Goal: Check status: Check status

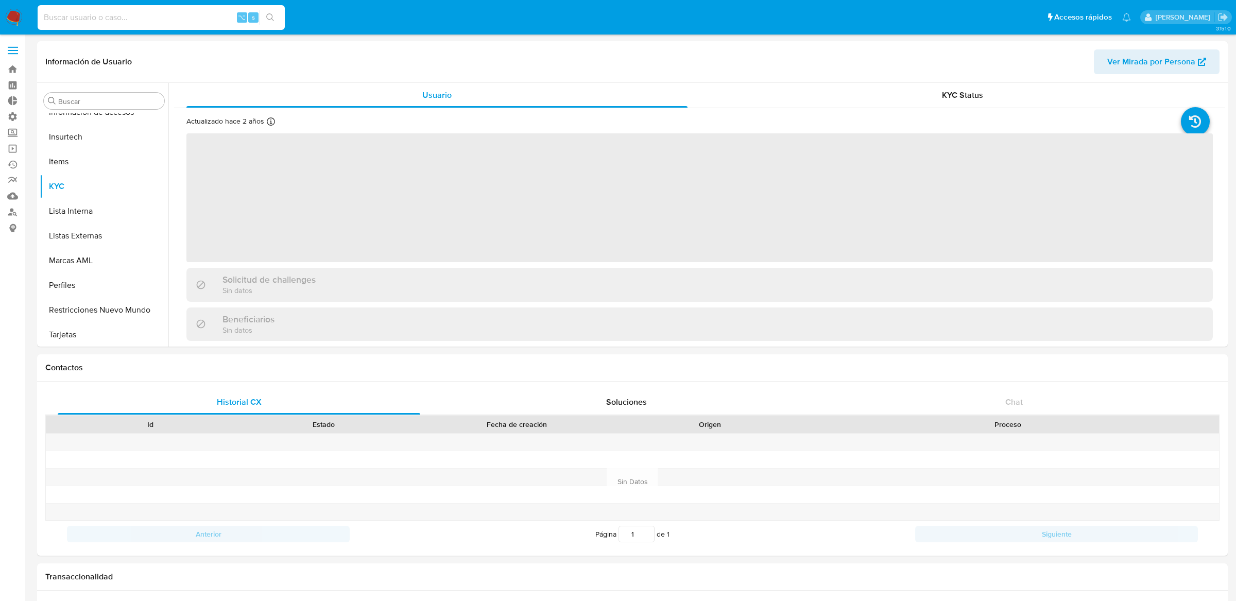
click at [206, 13] on input at bounding box center [161, 17] width 247 height 13
paste input "382198593"
type input "382198593"
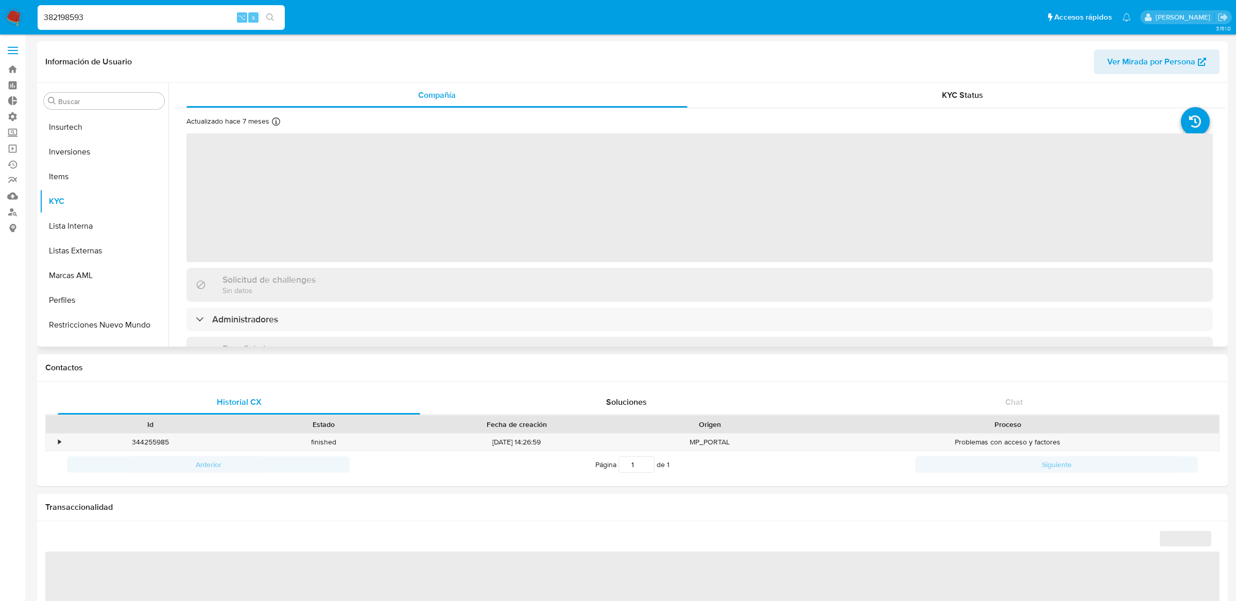
scroll to position [459, 0]
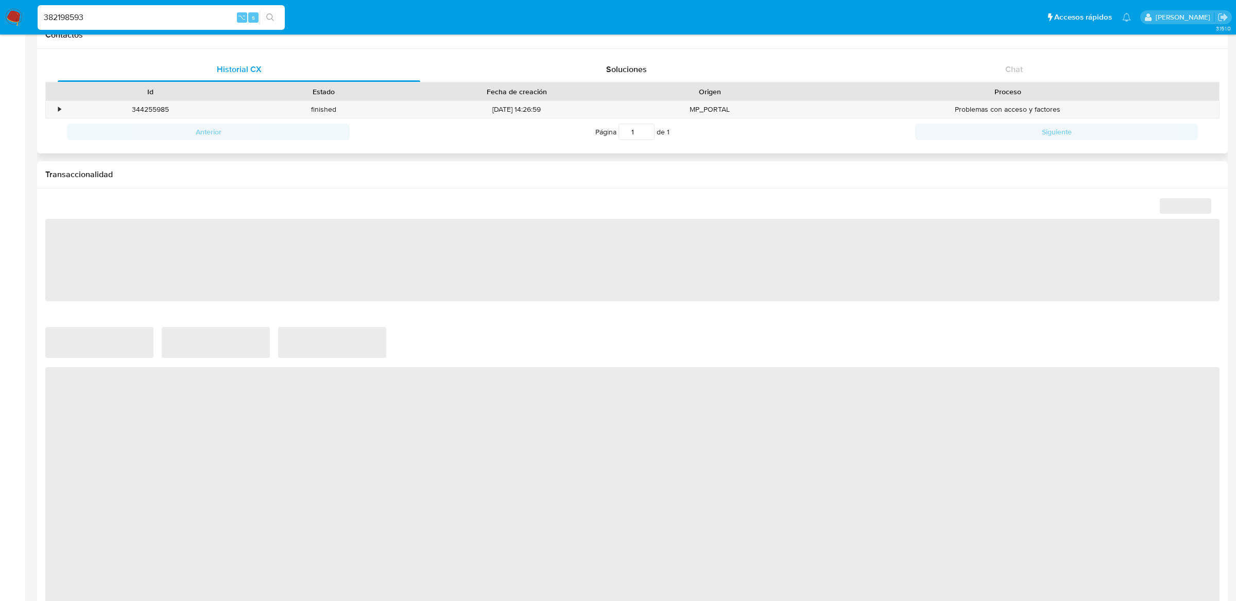
select select "10"
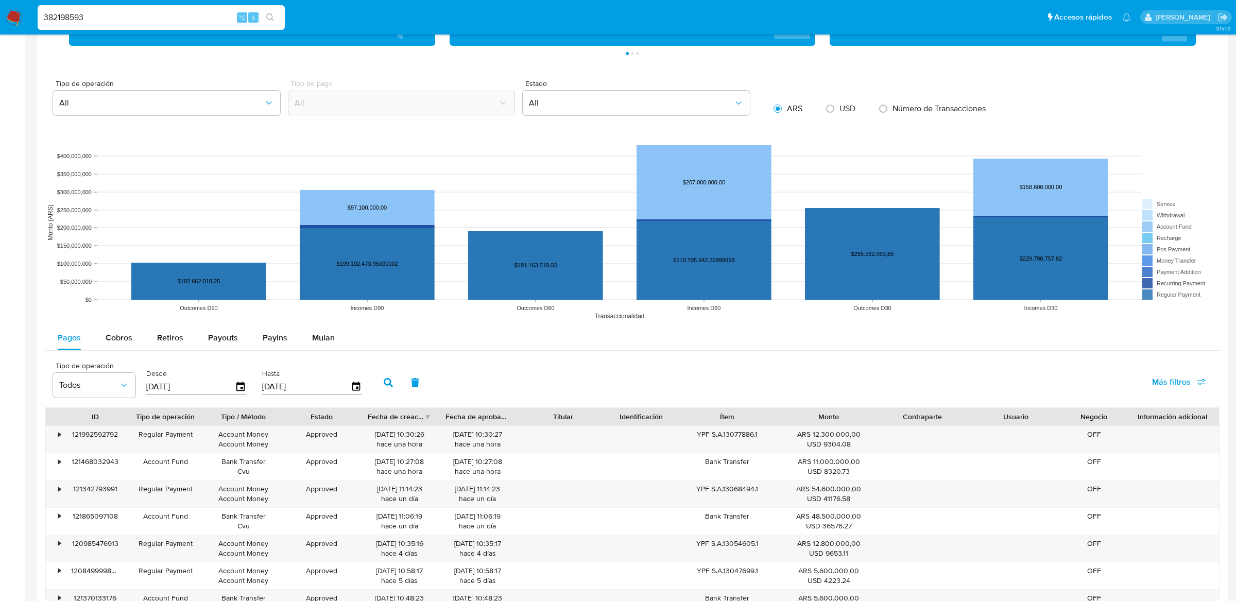
scroll to position [633, 0]
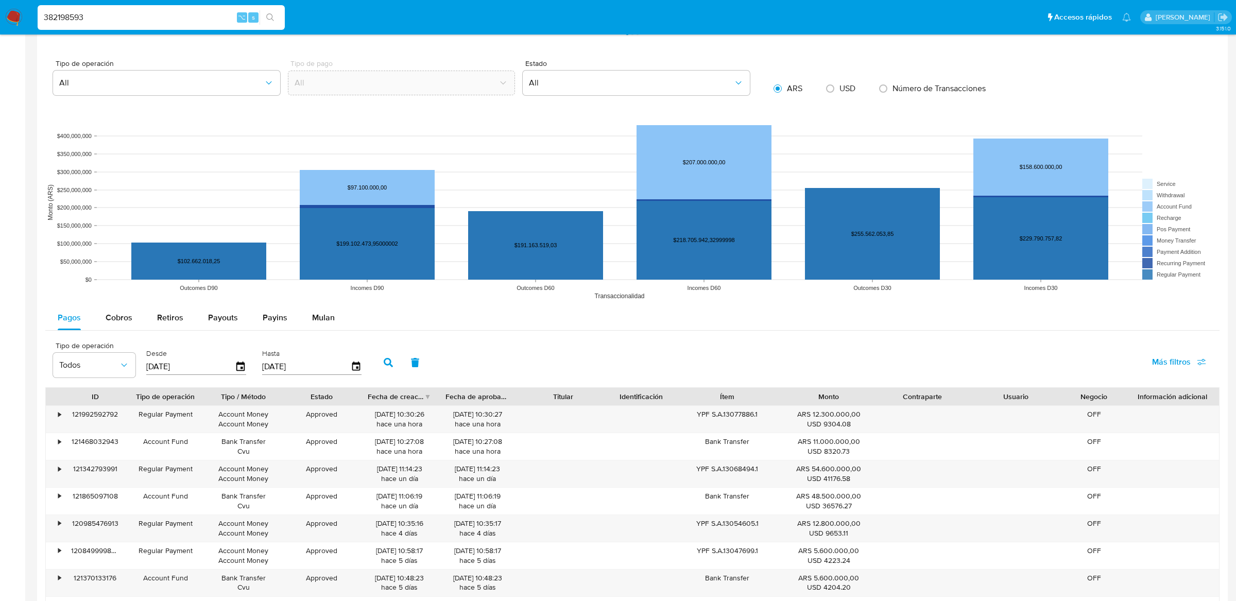
click at [189, 7] on div "382198593 ⌥ s" at bounding box center [161, 17] width 247 height 25
click at [189, 15] on input "382198593" at bounding box center [161, 17] width 247 height 13
paste input "1866155942"
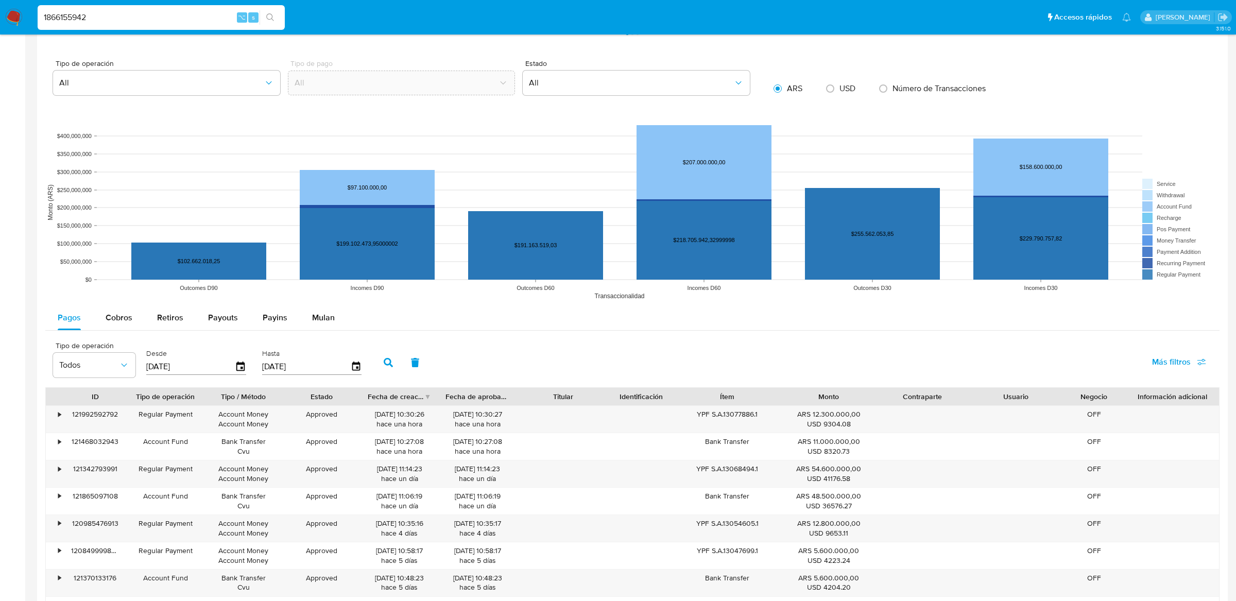
type input "1866155942"
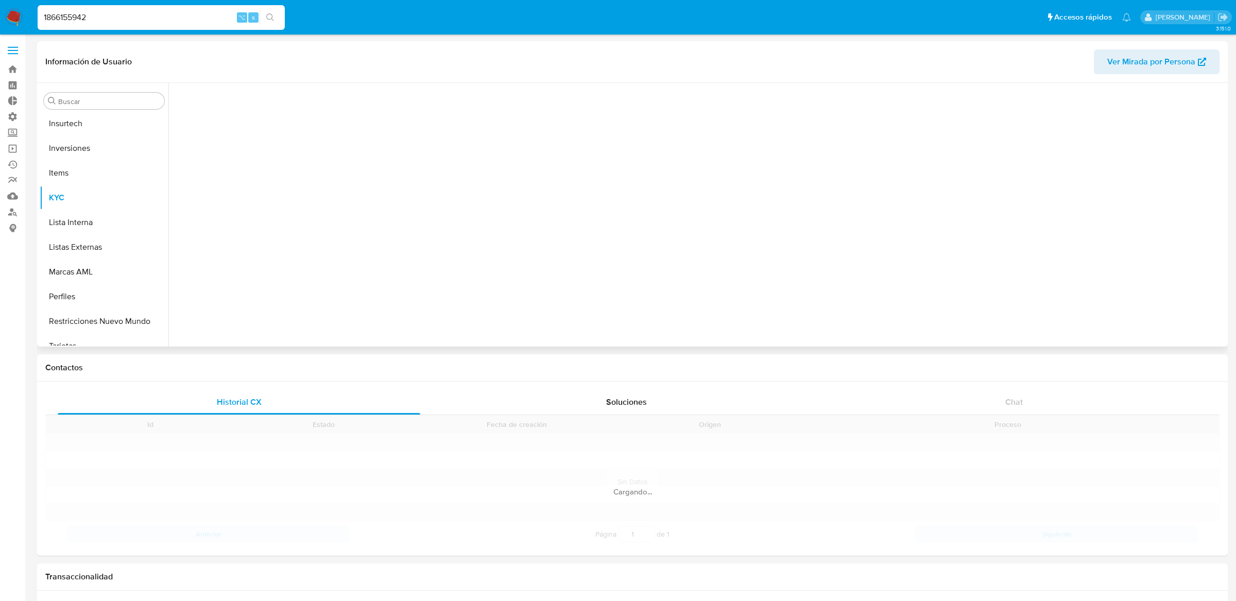
scroll to position [459, 0]
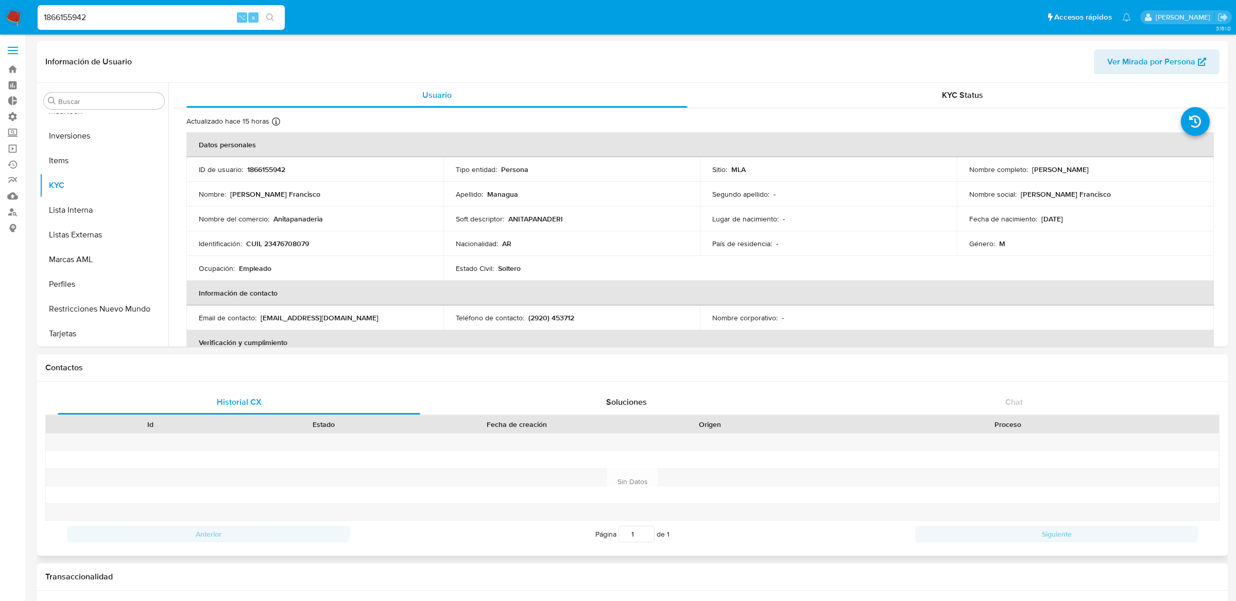
select select "10"
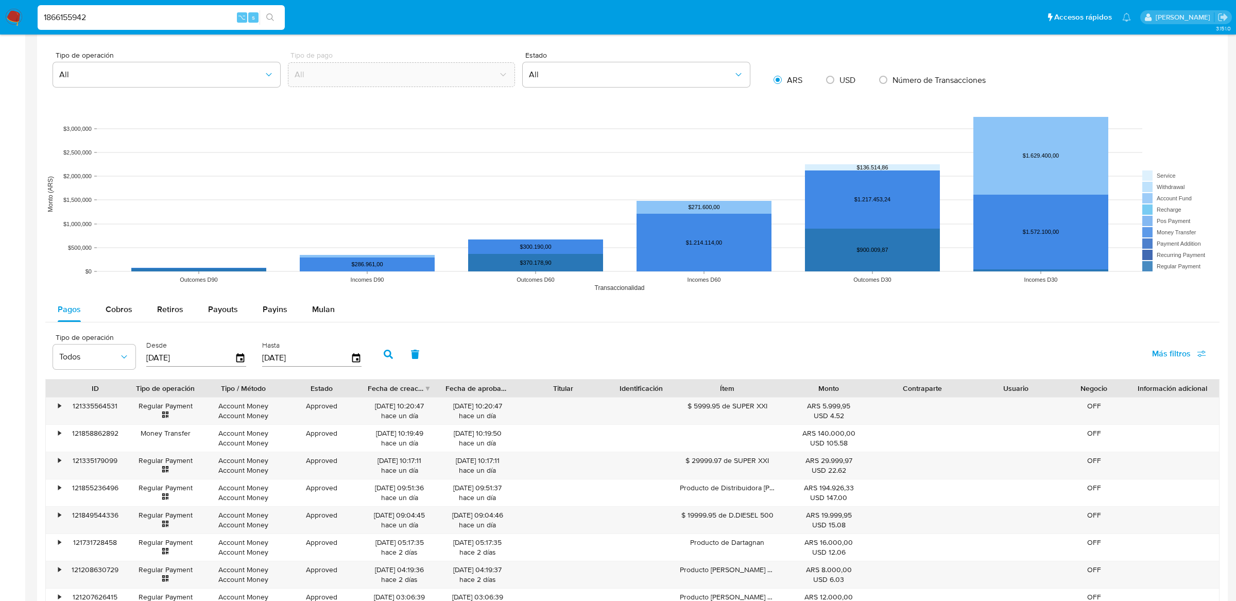
scroll to position [727, 0]
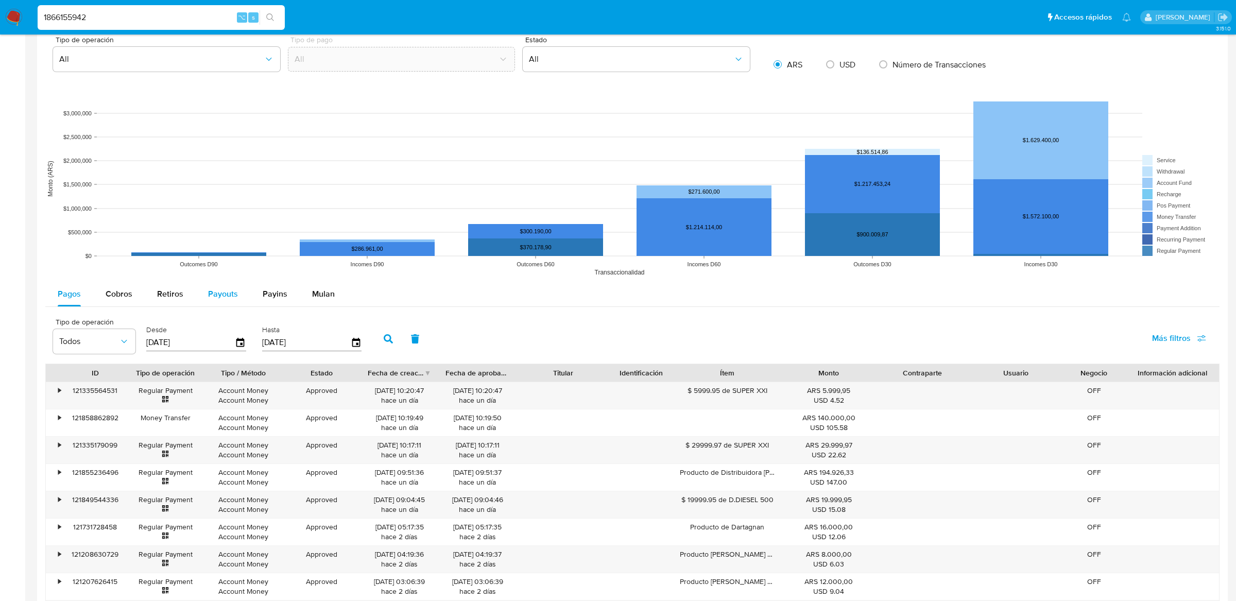
click at [221, 299] on span "Payouts" at bounding box center [223, 294] width 30 height 12
select select "10"
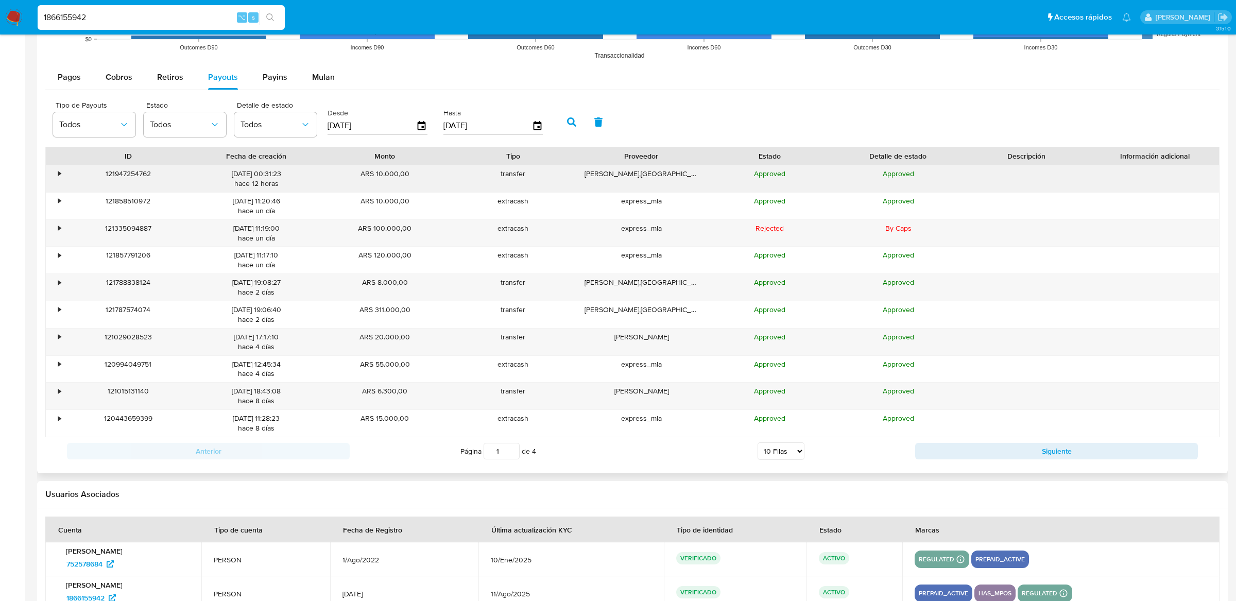
scroll to position [938, 0]
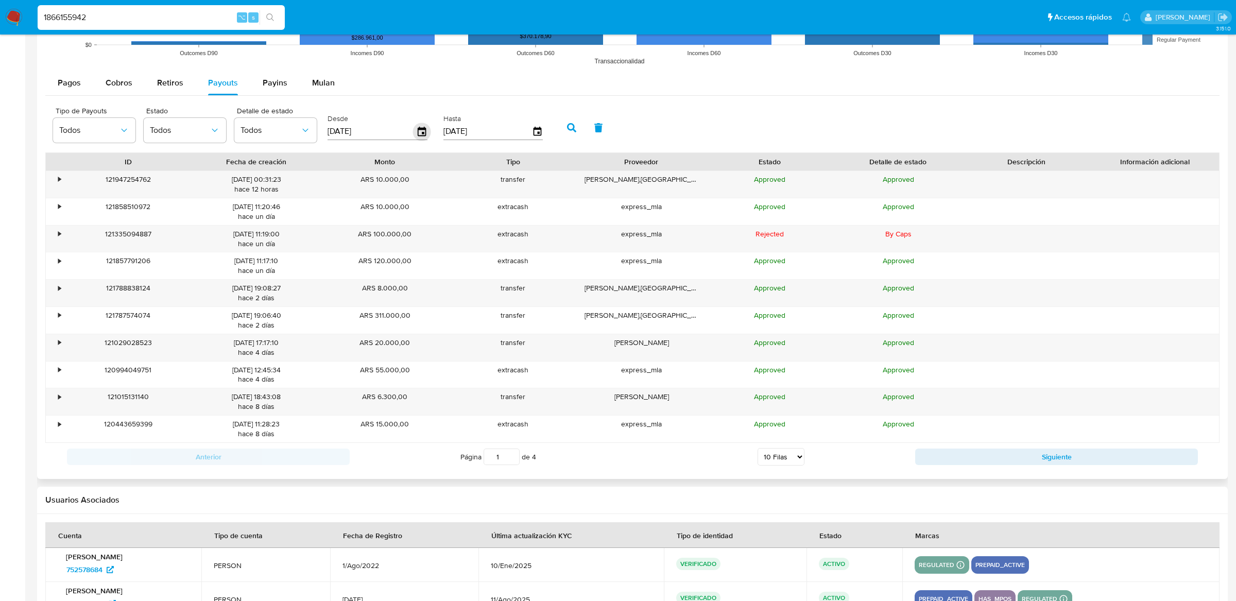
click at [425, 135] on icon "button" at bounding box center [422, 132] width 18 height 18
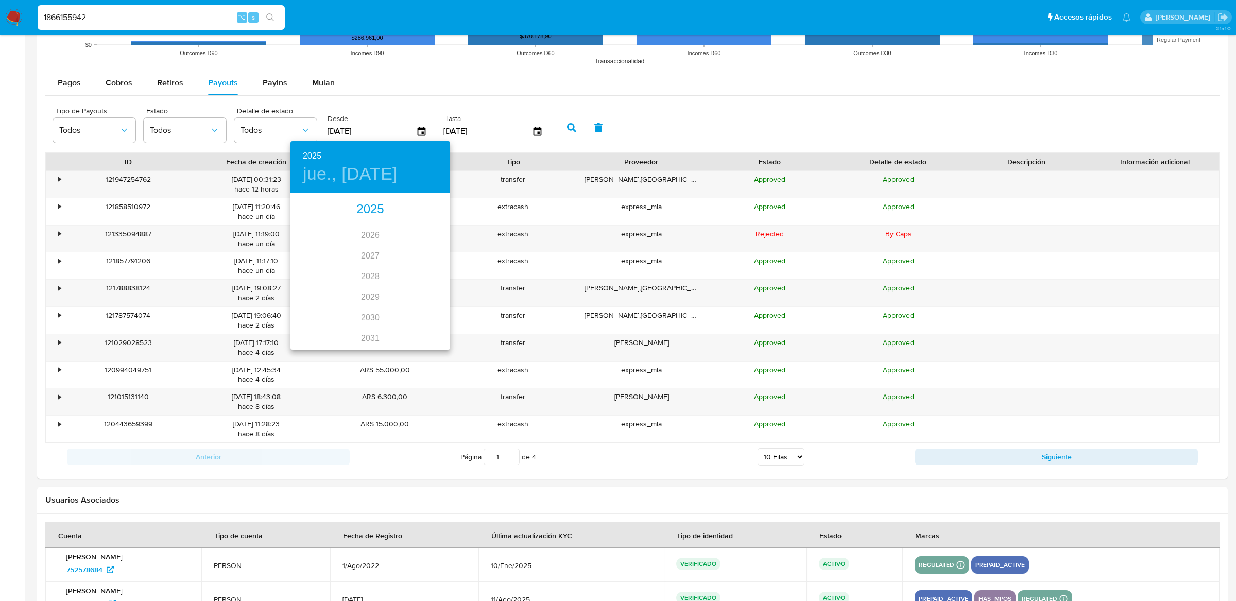
click at [382, 208] on div "2025" at bounding box center [370, 209] width 160 height 21
click at [324, 292] on div "[DATE]." at bounding box center [316, 290] width 53 height 39
click at [340, 304] on span "23" at bounding box center [349, 303] width 19 height 10
type input "[DATE]"
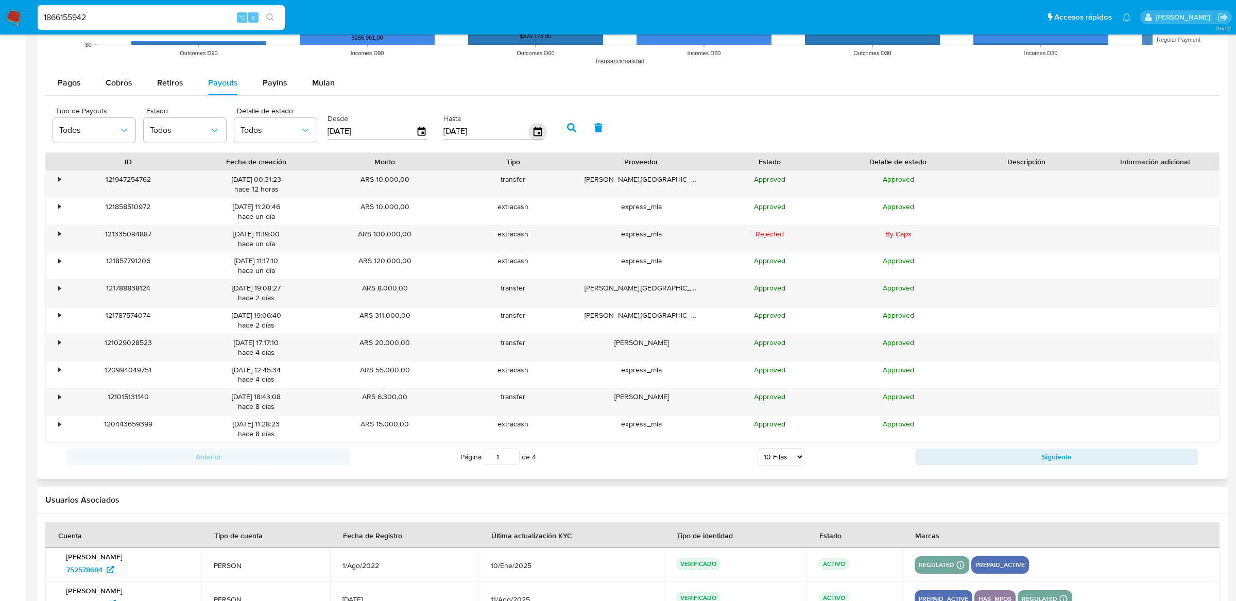
click at [533, 129] on icon "button" at bounding box center [537, 131] width 8 height 9
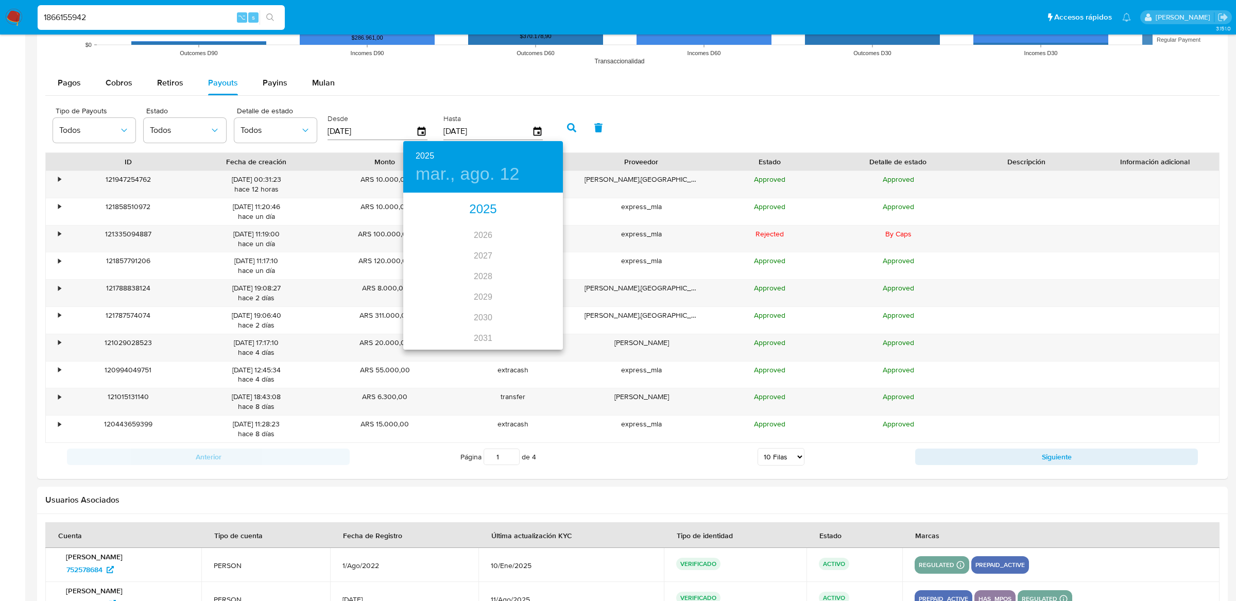
click at [479, 215] on div "2025" at bounding box center [483, 209] width 160 height 21
click at [430, 286] on div "[DATE]." at bounding box center [429, 290] width 53 height 39
click at [459, 302] on p "23" at bounding box center [462, 303] width 8 height 10
type input "[DATE]"
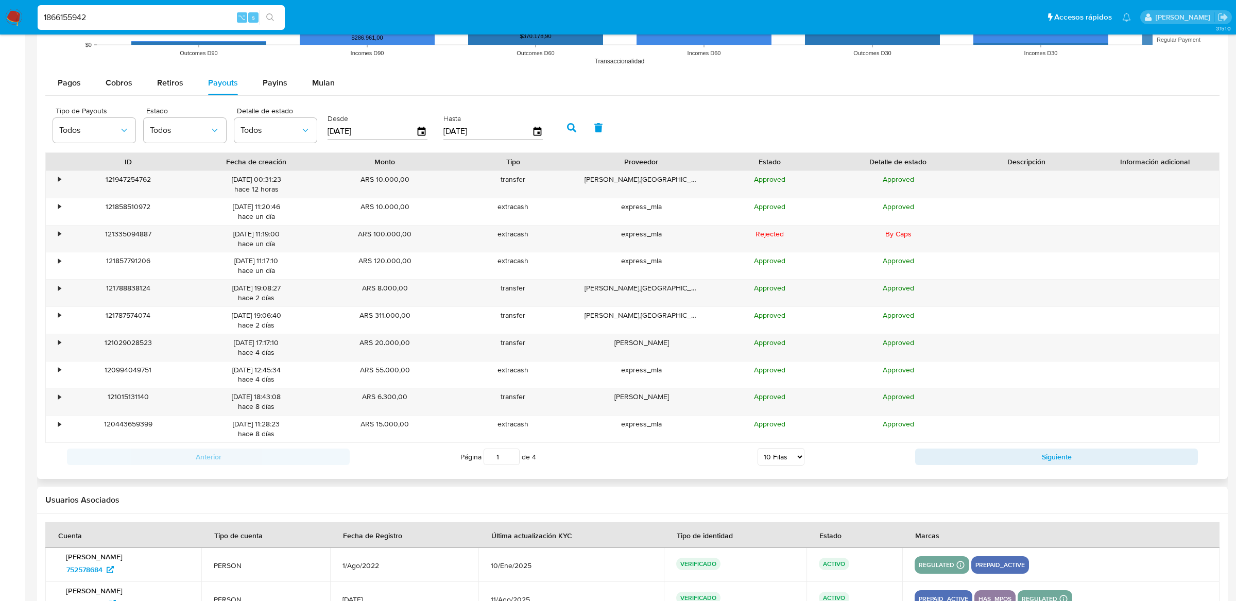
click at [568, 134] on button "button" at bounding box center [571, 127] width 27 height 25
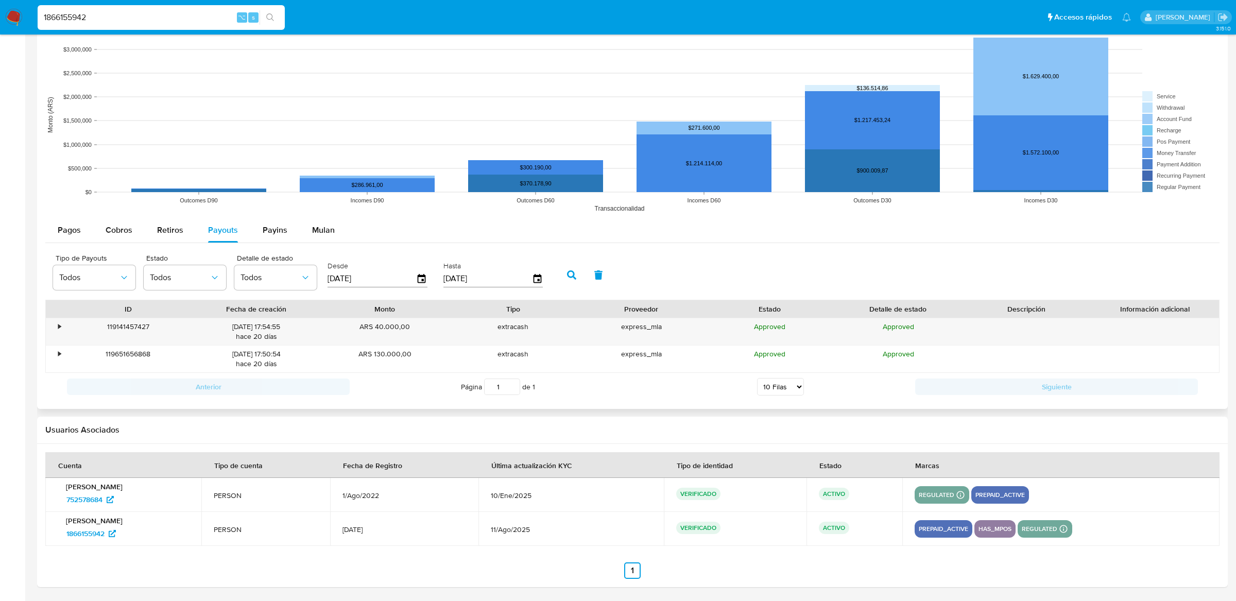
scroll to position [792, 0]
click at [62, 327] on div "•" at bounding box center [55, 331] width 18 height 27
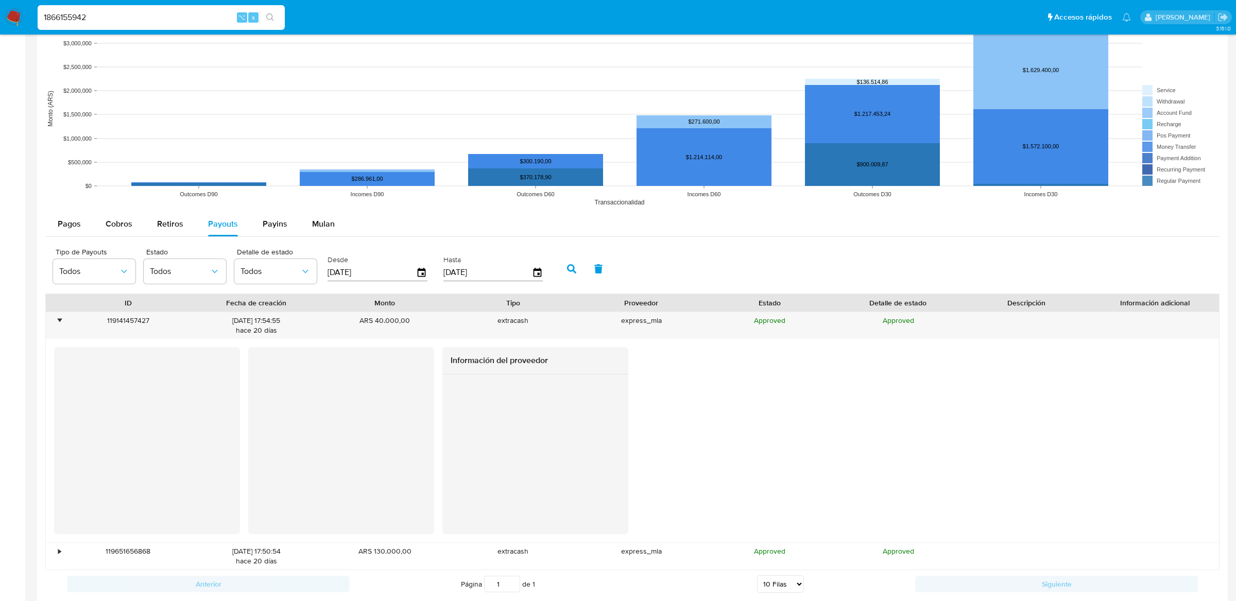
scroll to position [956, 0]
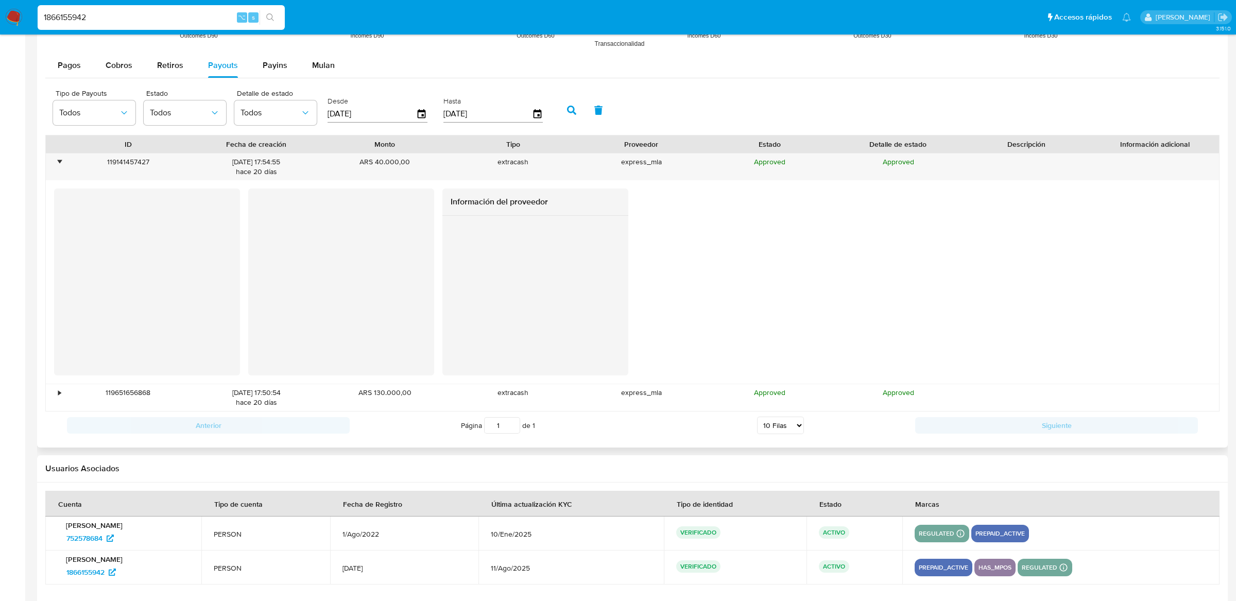
click at [60, 315] on div at bounding box center [147, 281] width 186 height 187
click at [538, 188] on div "Información del proveedor" at bounding box center [632, 281] width 1173 height 203
click at [206, 17] on input "1866155942" at bounding box center [161, 17] width 247 height 13
paste input "382198593"
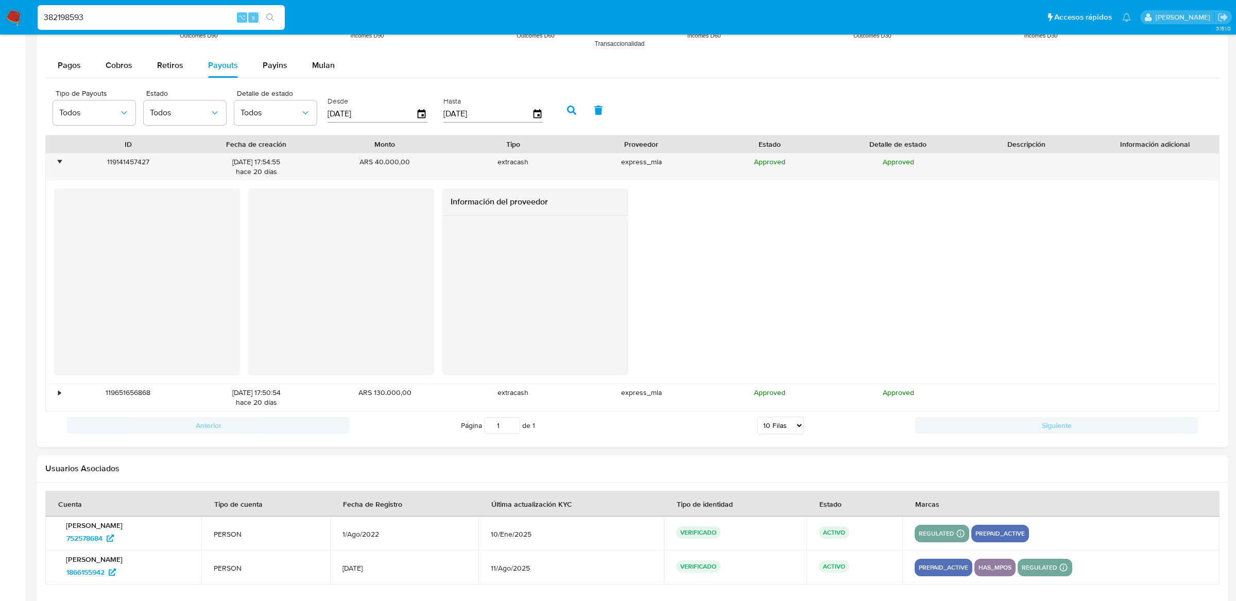
type input "382198593"
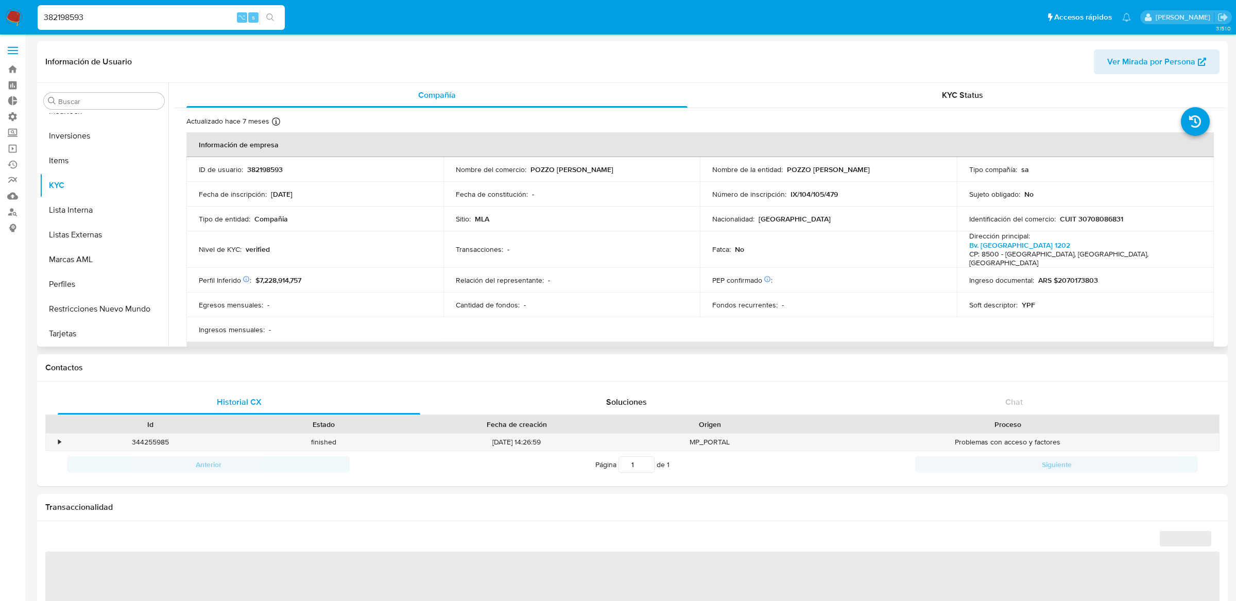
scroll to position [522, 0]
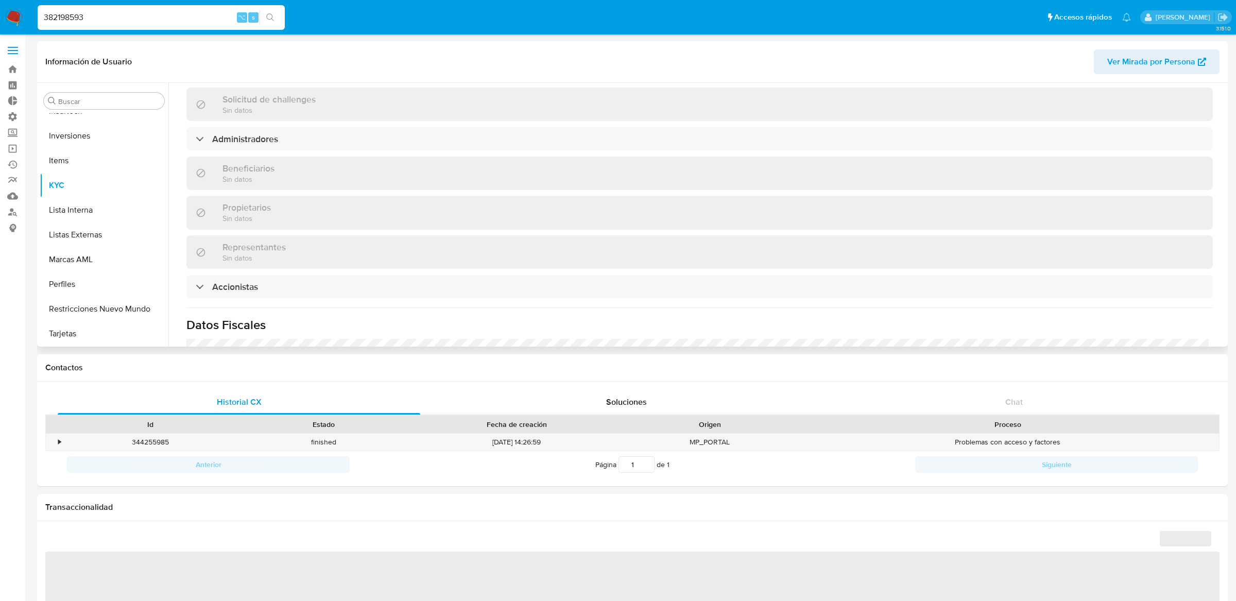
select select "10"
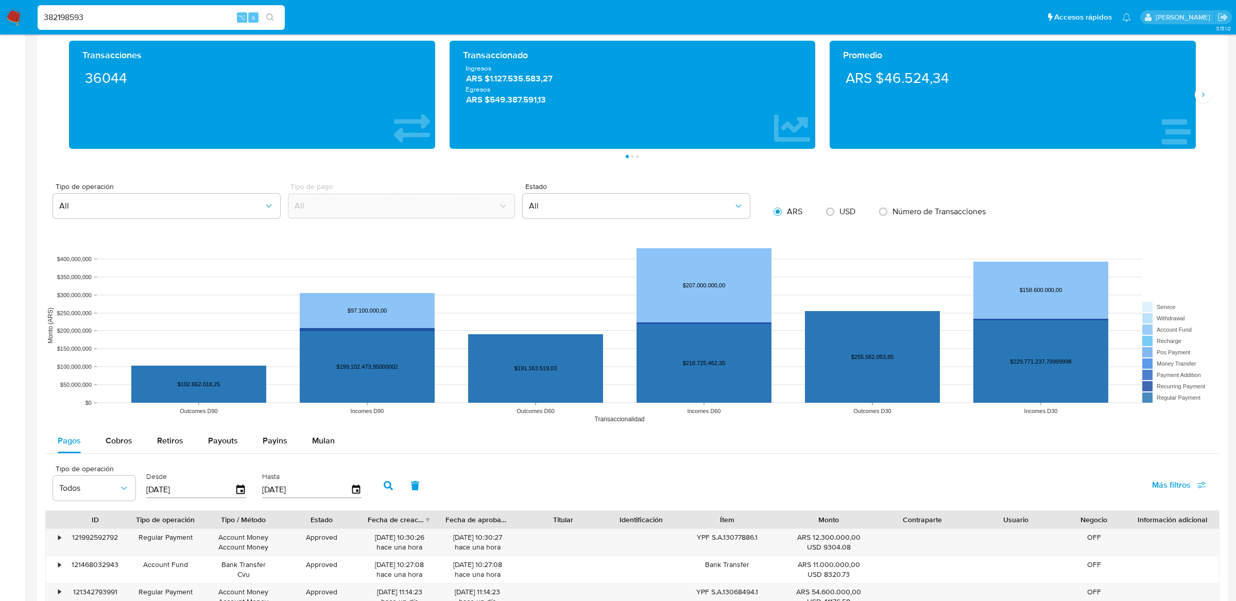
scroll to position [639, 0]
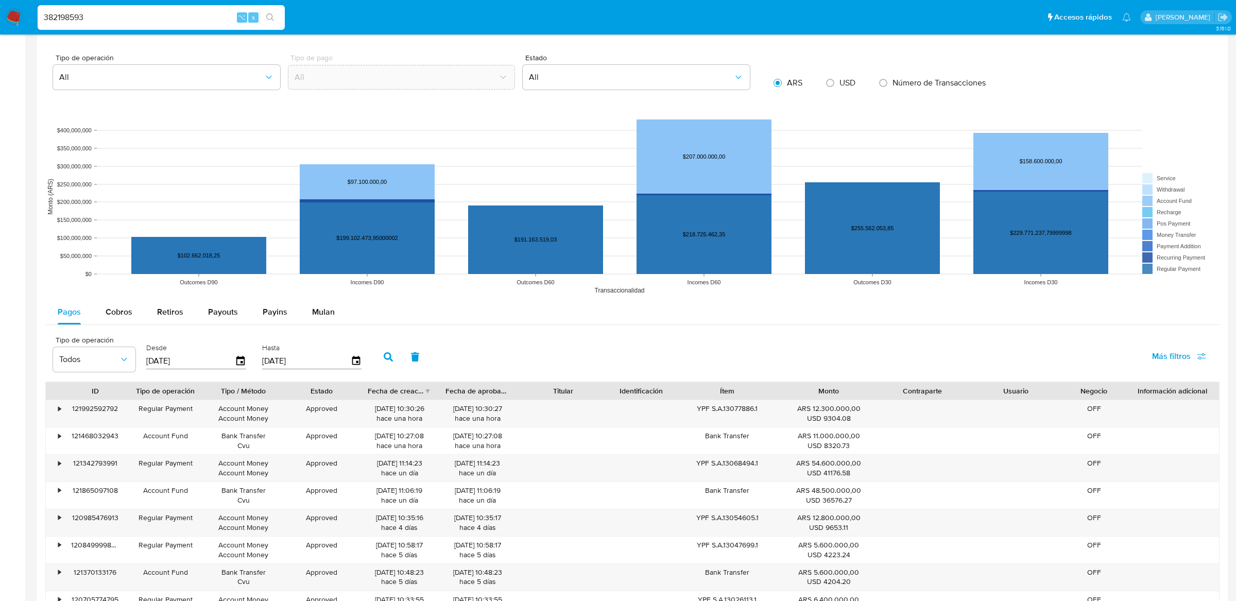
click at [118, 298] on rect at bounding box center [632, 197] width 1174 height 206
click at [117, 313] on span "Cobros" at bounding box center [119, 312] width 27 height 12
select select "10"
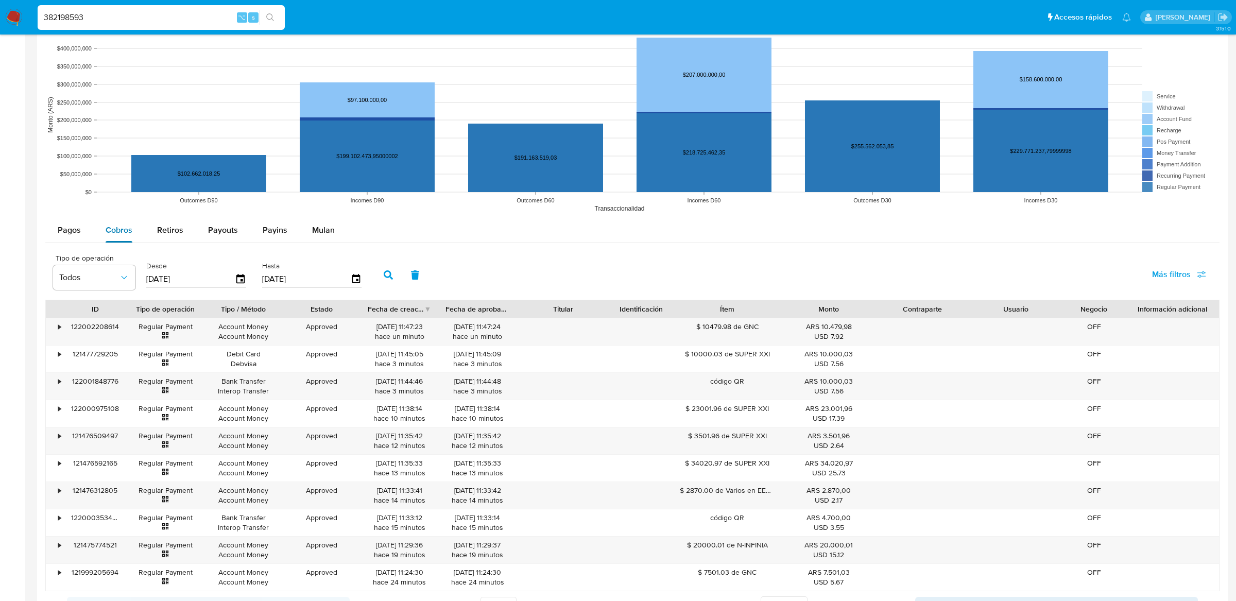
scroll to position [753, 0]
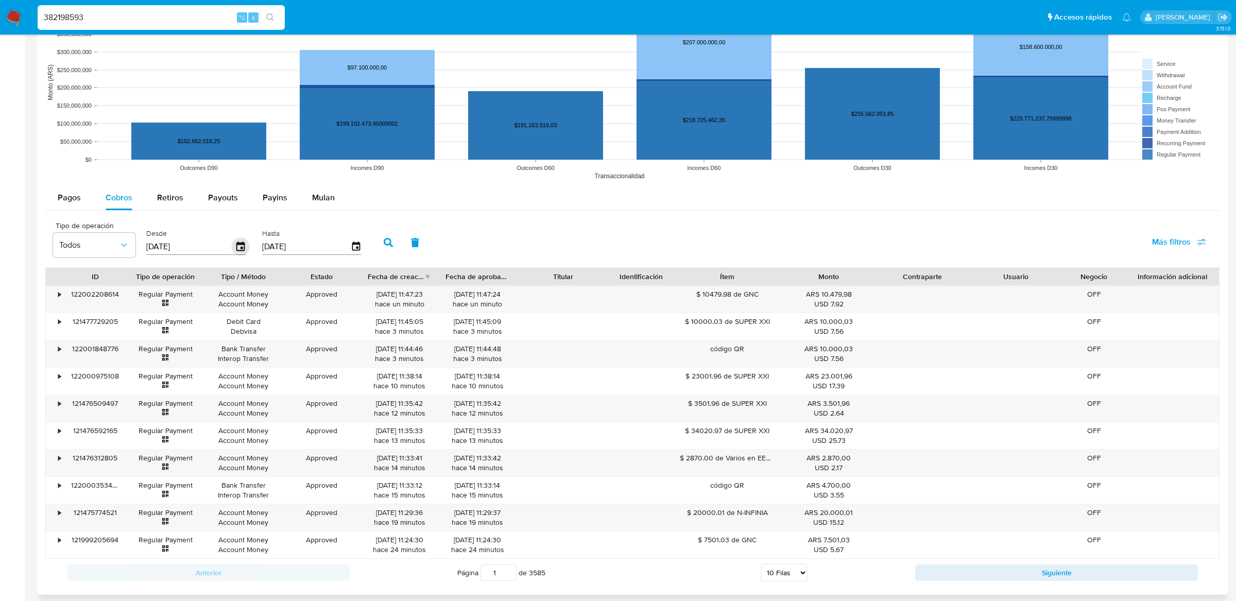
click at [237, 243] on icon "button" at bounding box center [240, 245] width 8 height 9
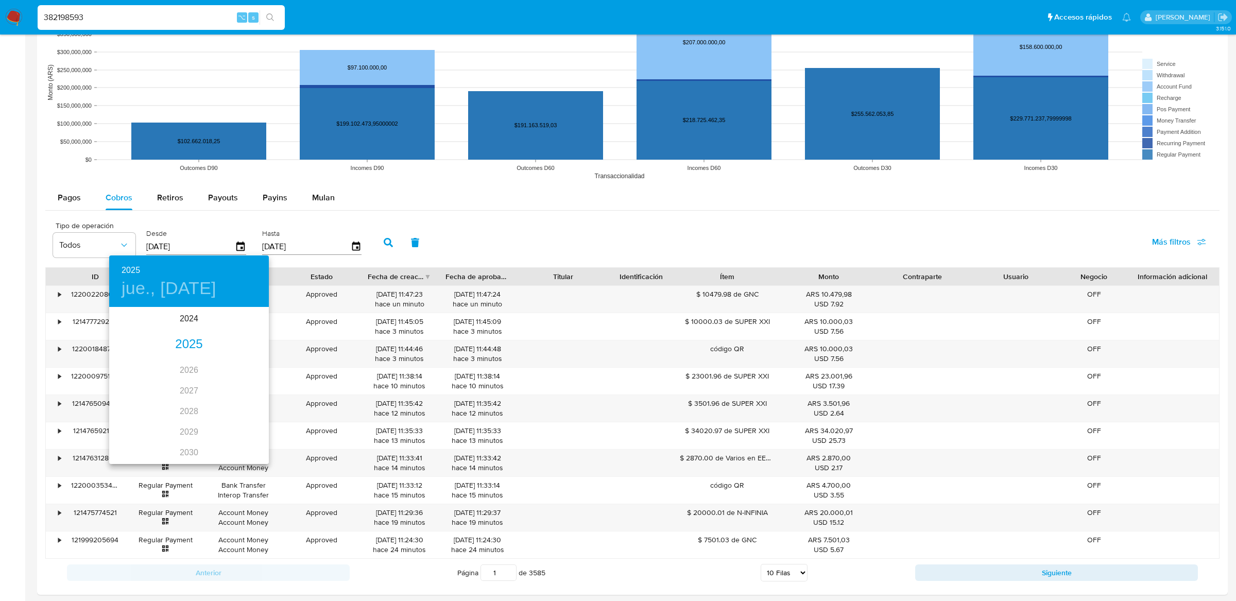
click at [192, 355] on div "2024 2025 2026 2027 2028 2029 2030 2031 2032 2033 2034 2035" at bounding box center [189, 385] width 160 height 154
click at [192, 352] on div "2025" at bounding box center [189, 344] width 160 height 21
click at [127, 415] on div "[DATE]." at bounding box center [135, 405] width 53 height 39
click at [167, 416] on p "23" at bounding box center [168, 417] width 8 height 10
type input "[DATE]"
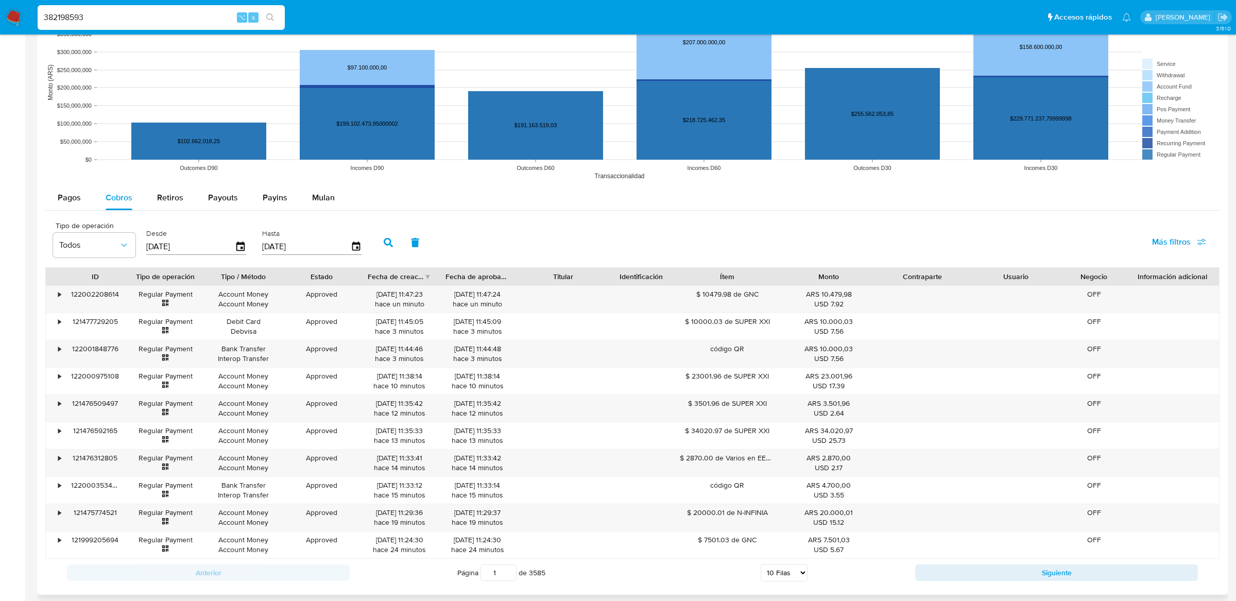
click at [359, 248] on div "Hasta [DATE]" at bounding box center [313, 241] width 108 height 41
click at [347, 247] on icon "button" at bounding box center [356, 247] width 18 height 18
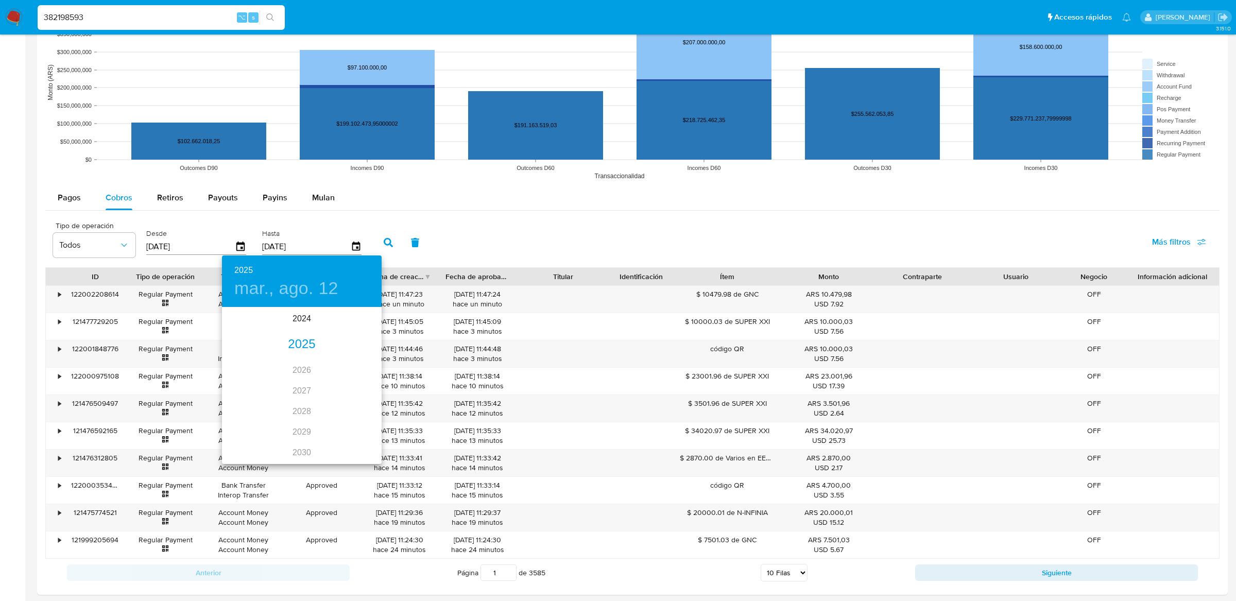
click at [297, 335] on div "2025" at bounding box center [302, 344] width 160 height 21
click at [251, 407] on div "[DATE]." at bounding box center [248, 405] width 53 height 39
click at [285, 412] on span "23" at bounding box center [281, 417] width 19 height 10
type input "[DATE]"
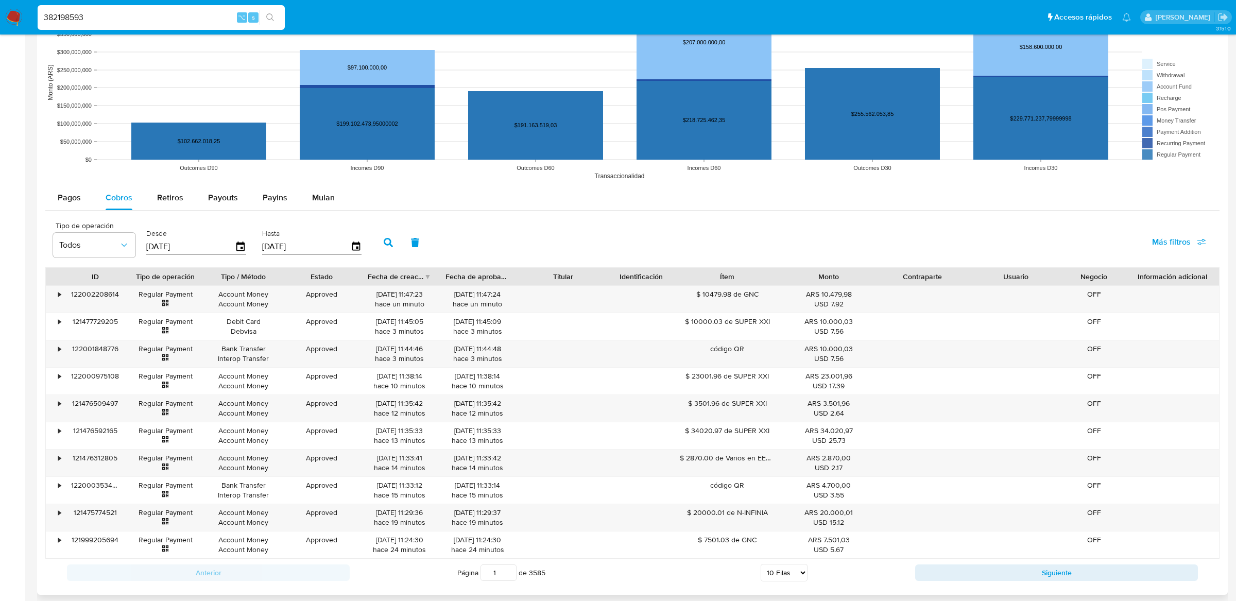
click at [388, 245] on button "button" at bounding box center [388, 242] width 27 height 25
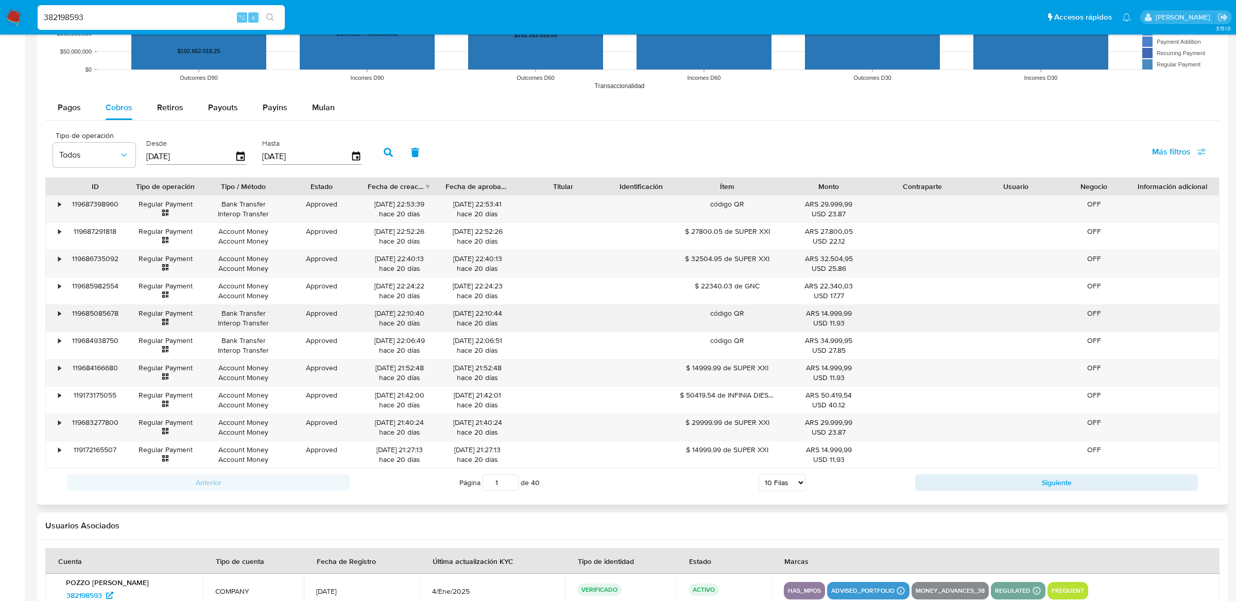
scroll to position [894, 0]
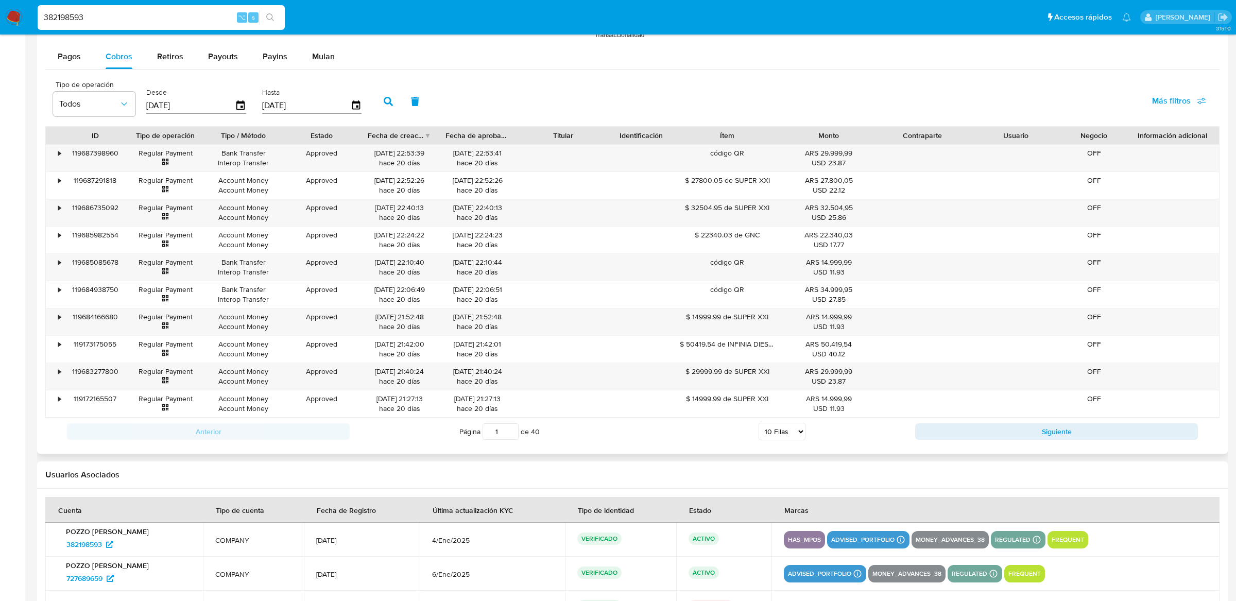
click at [786, 427] on select "5 [PERSON_NAME] 10 [PERSON_NAME] 20 [PERSON_NAME] 25 [PERSON_NAME] 50 [PERSON_N…" at bounding box center [781, 432] width 47 height 18
select select "100"
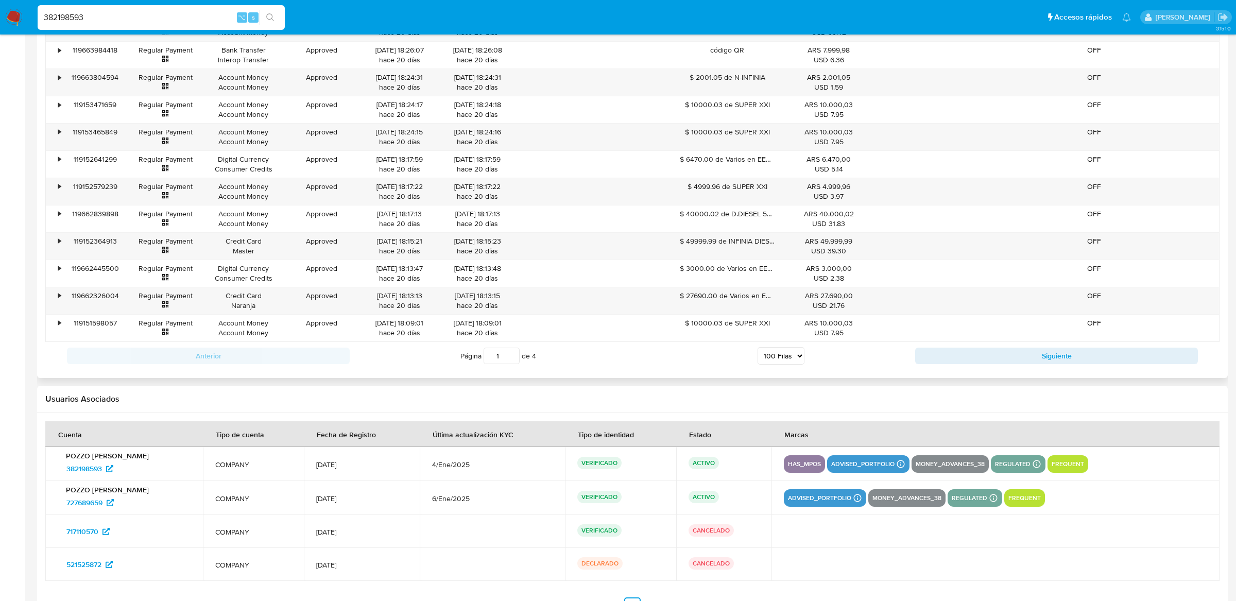
scroll to position [3424, 0]
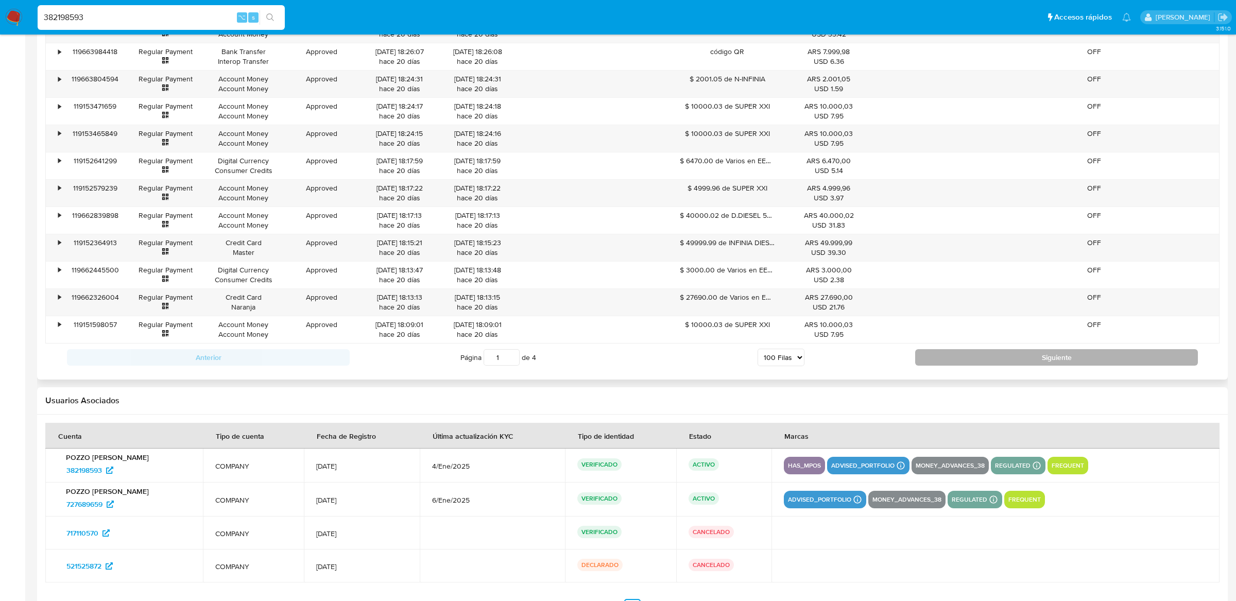
click at [959, 366] on button "Siguiente" at bounding box center [1056, 357] width 283 height 16
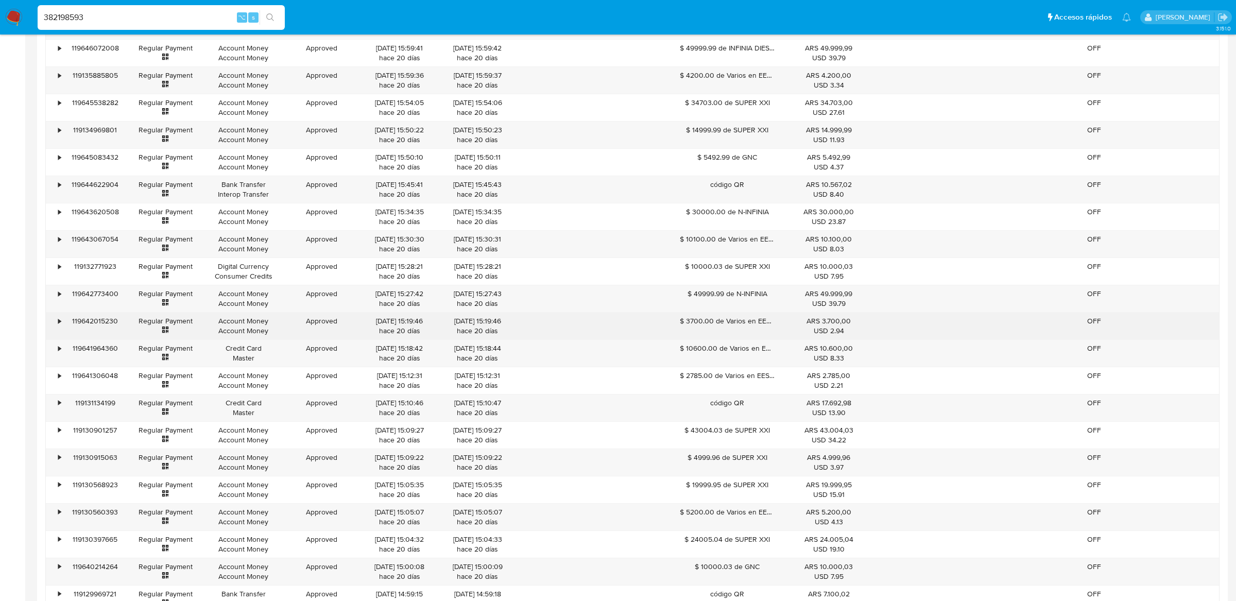
scroll to position [3474, 0]
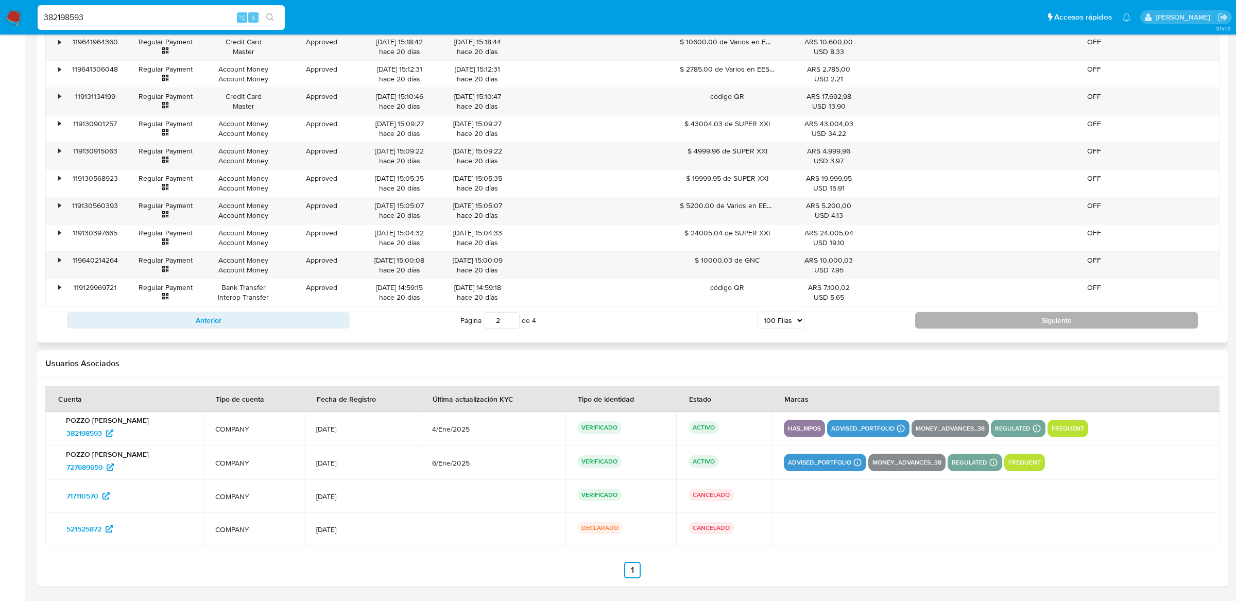
click at [932, 315] on button "Siguiente" at bounding box center [1056, 320] width 283 height 16
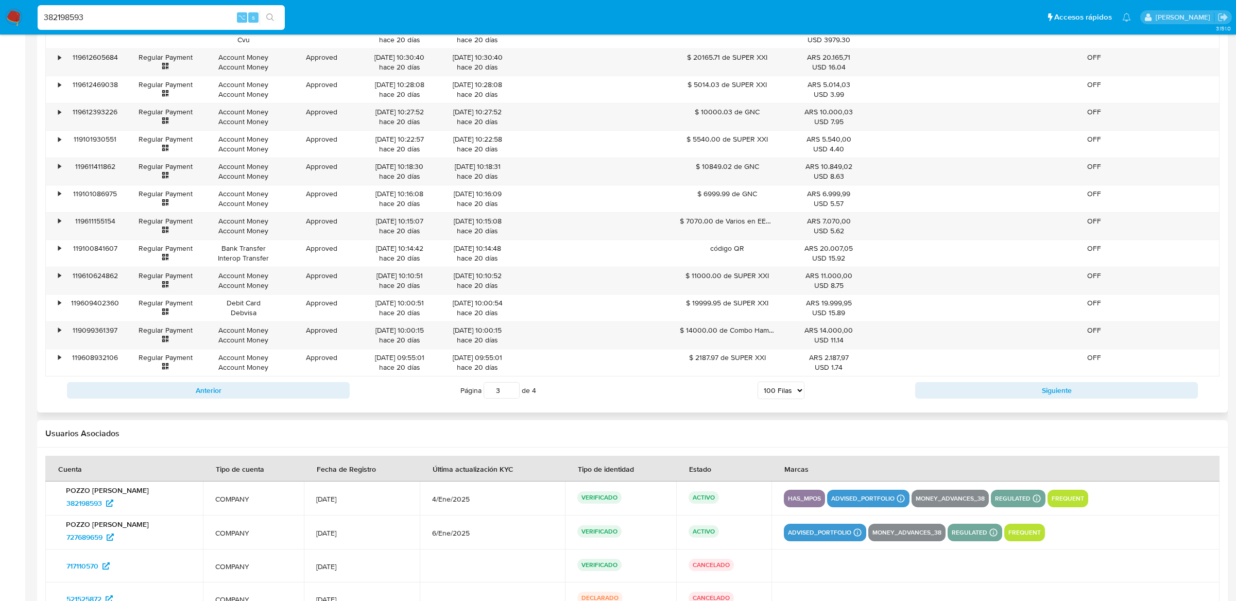
scroll to position [3455, 0]
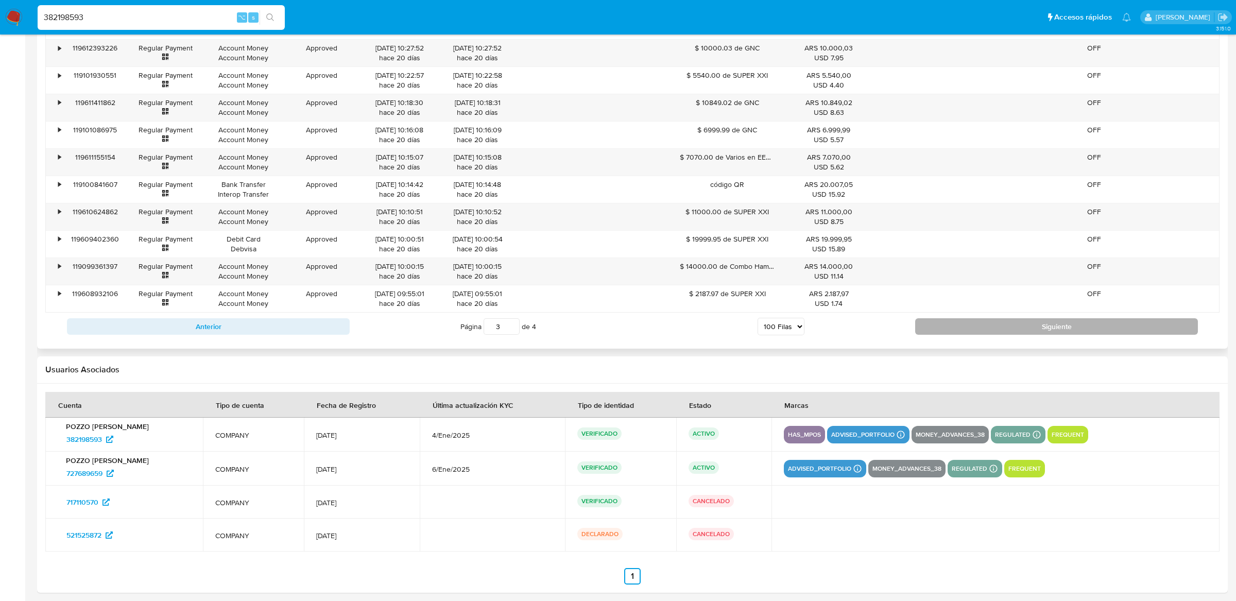
click at [997, 335] on button "Siguiente" at bounding box center [1056, 326] width 283 height 16
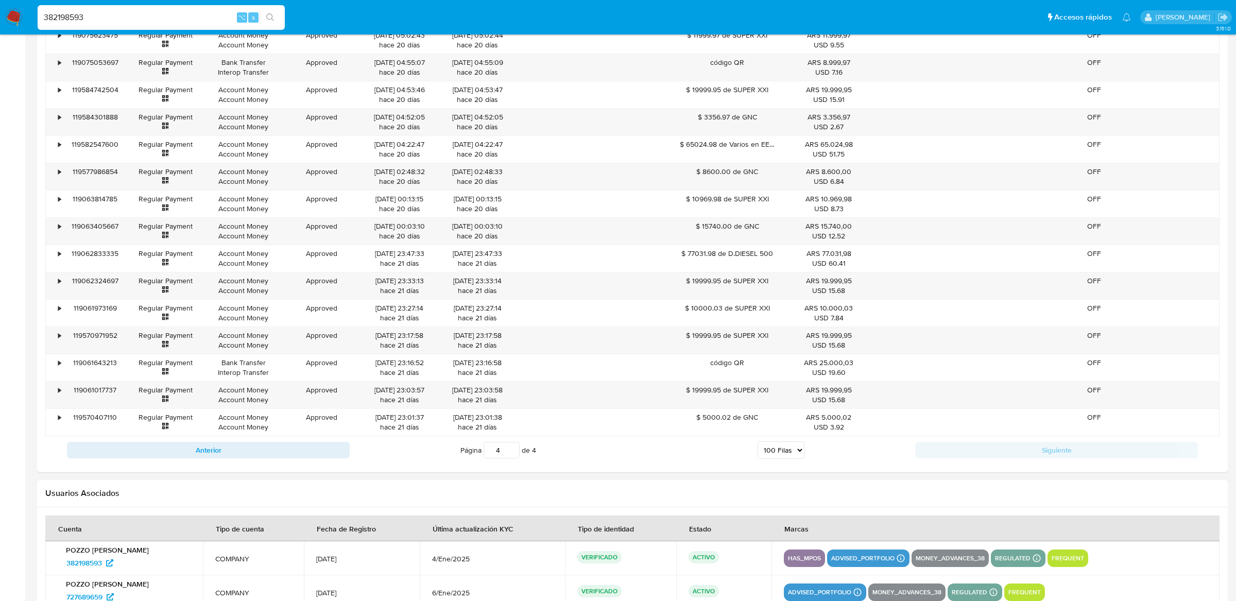
scroll to position [3255, 0]
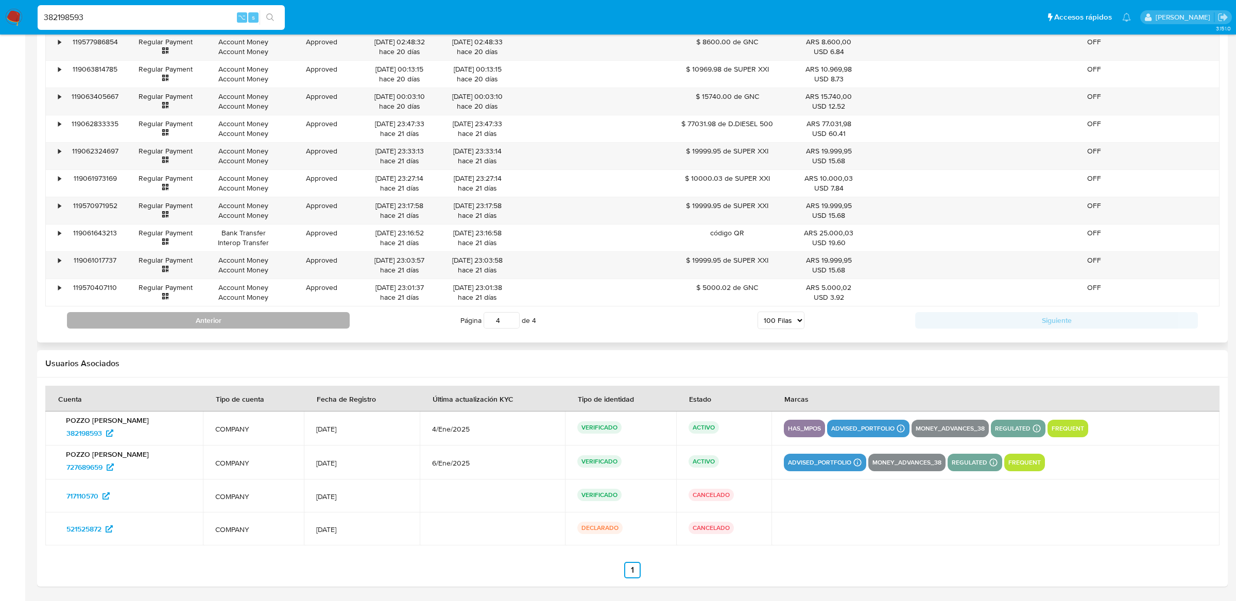
click at [302, 323] on button "Anterior" at bounding box center [208, 320] width 283 height 16
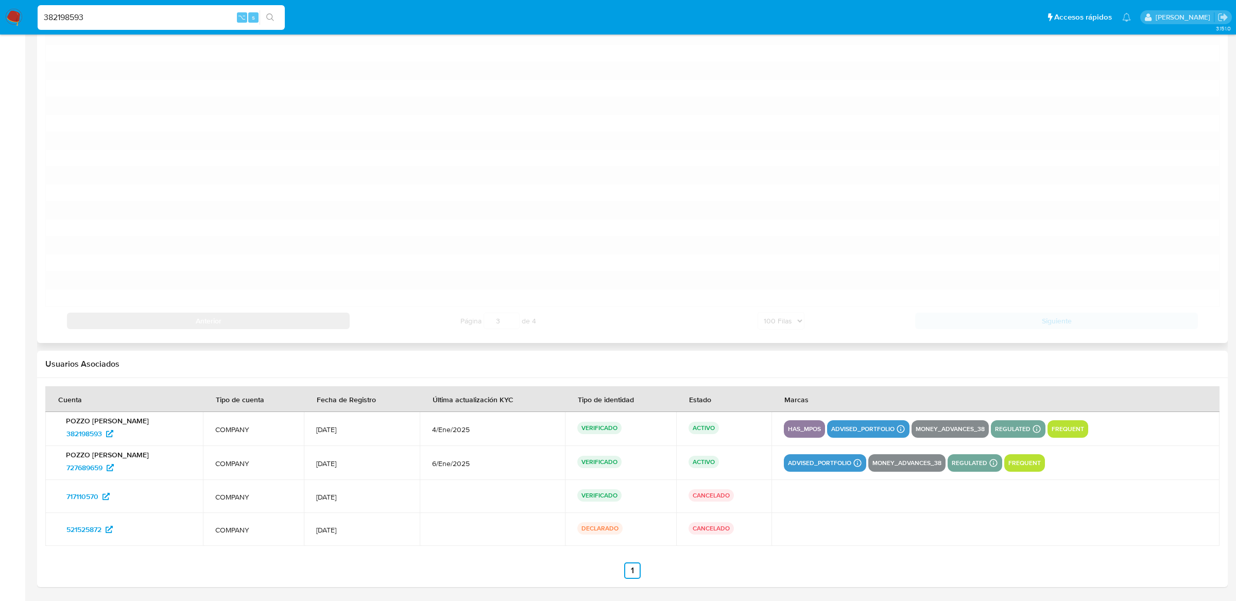
scroll to position [2490, 0]
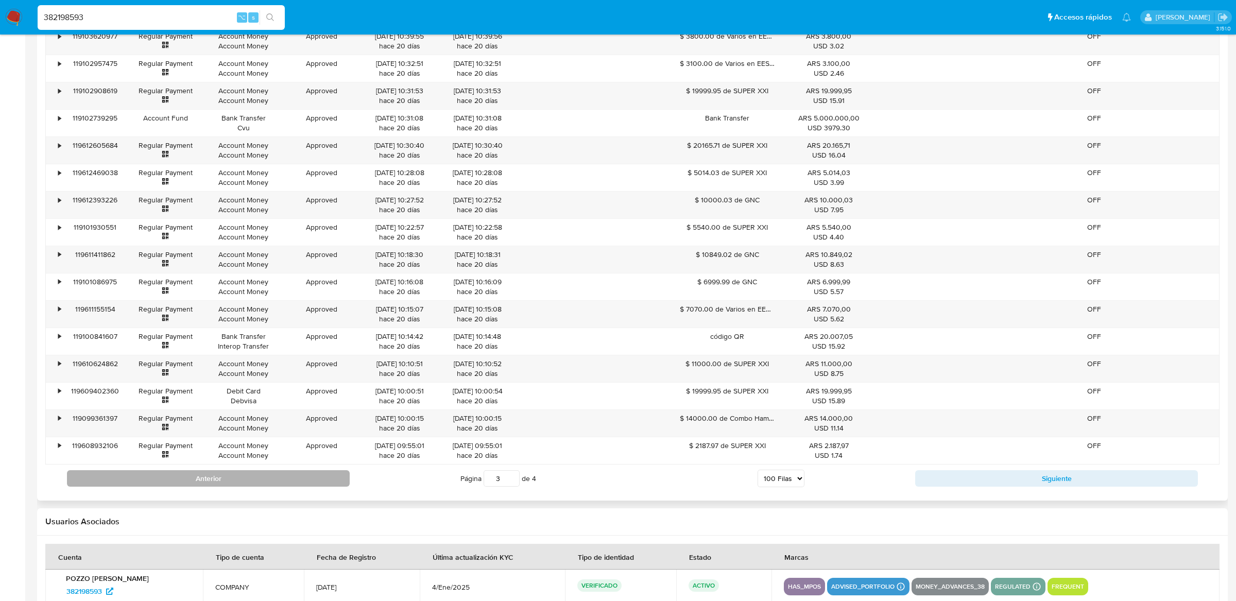
click at [270, 487] on button "Anterior" at bounding box center [208, 478] width 283 height 16
type input "1"
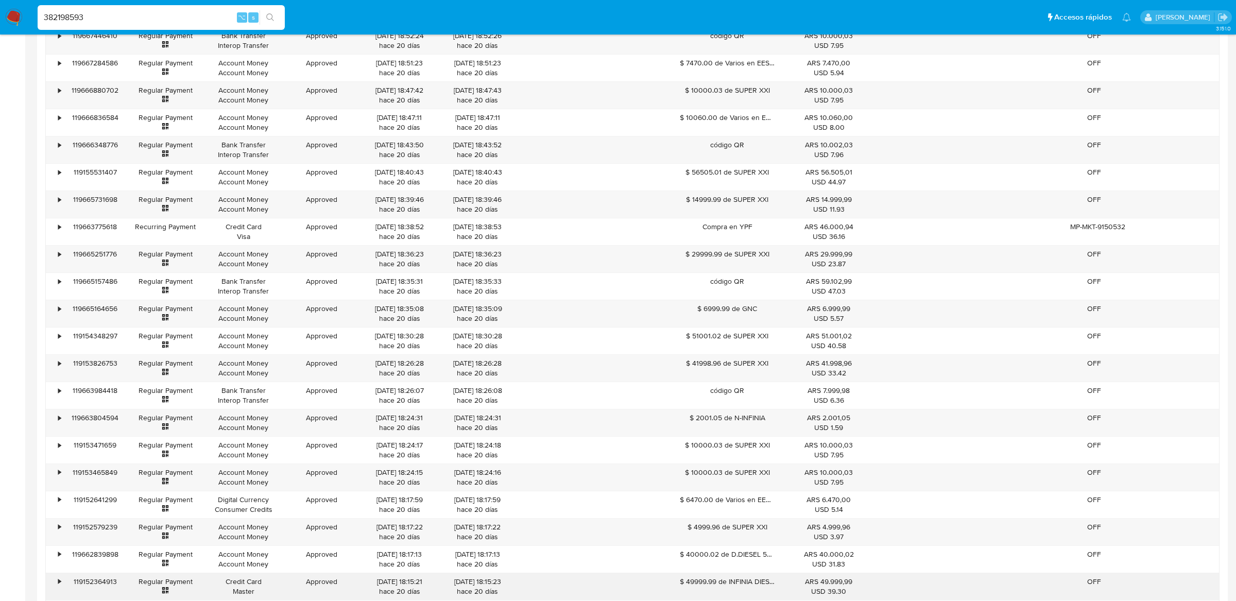
scroll to position [3083, 0]
click at [308, 378] on div "Approved" at bounding box center [321, 370] width 78 height 27
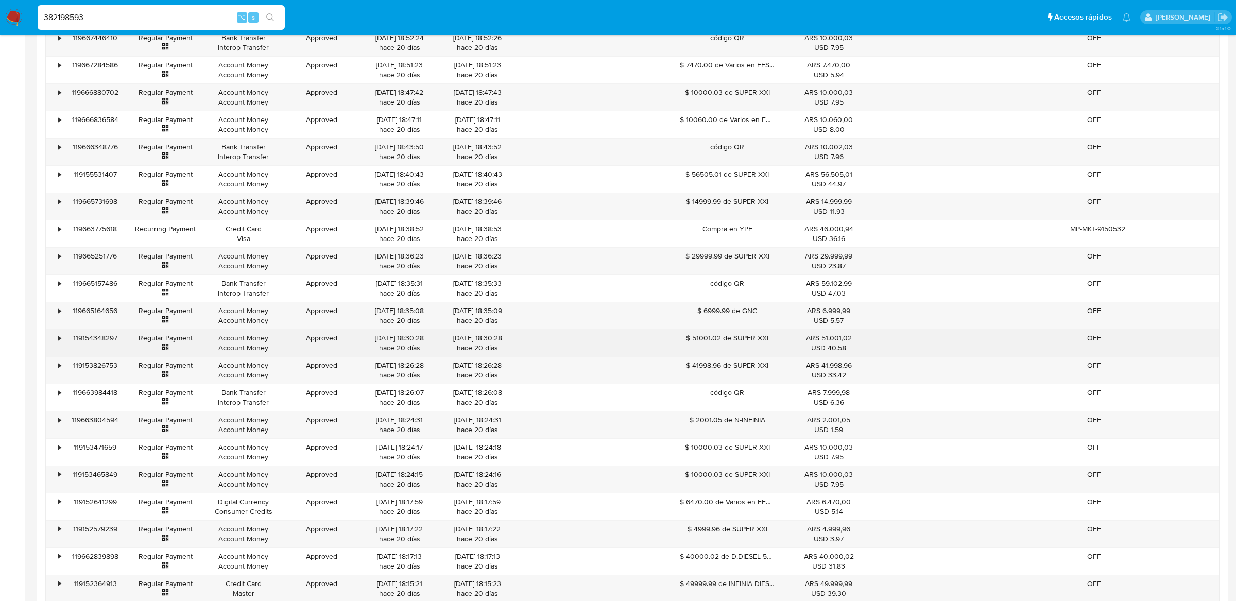
click at [316, 343] on div "Approved" at bounding box center [321, 343] width 78 height 27
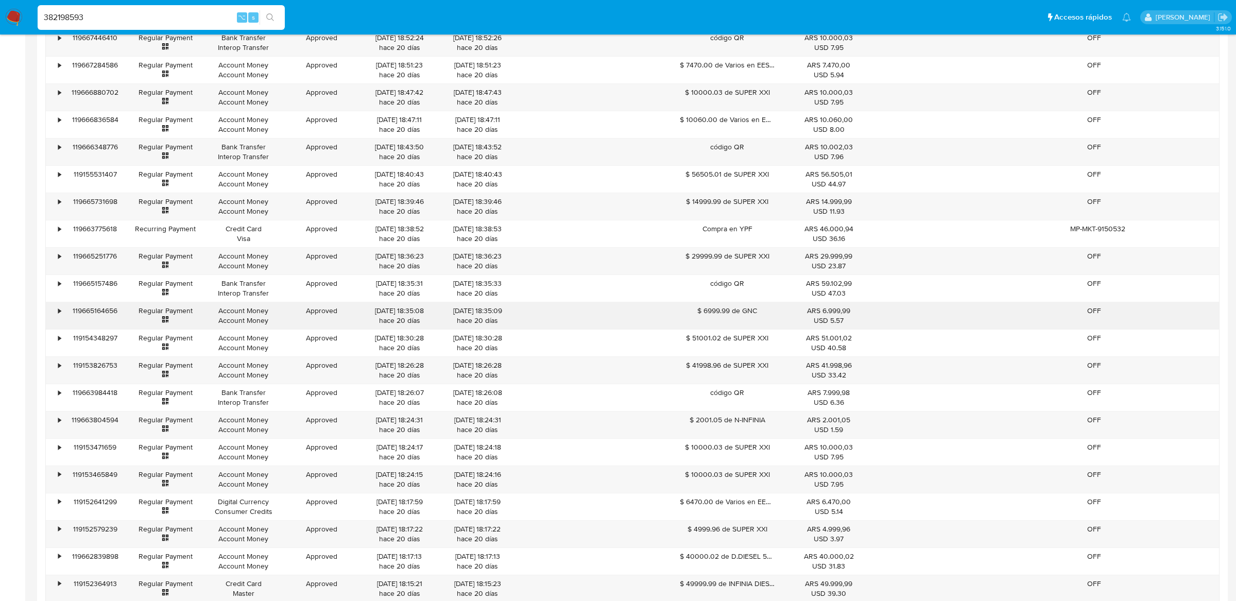
click at [317, 324] on div "Approved" at bounding box center [321, 315] width 78 height 27
click at [317, 273] on div "Approved" at bounding box center [321, 261] width 78 height 27
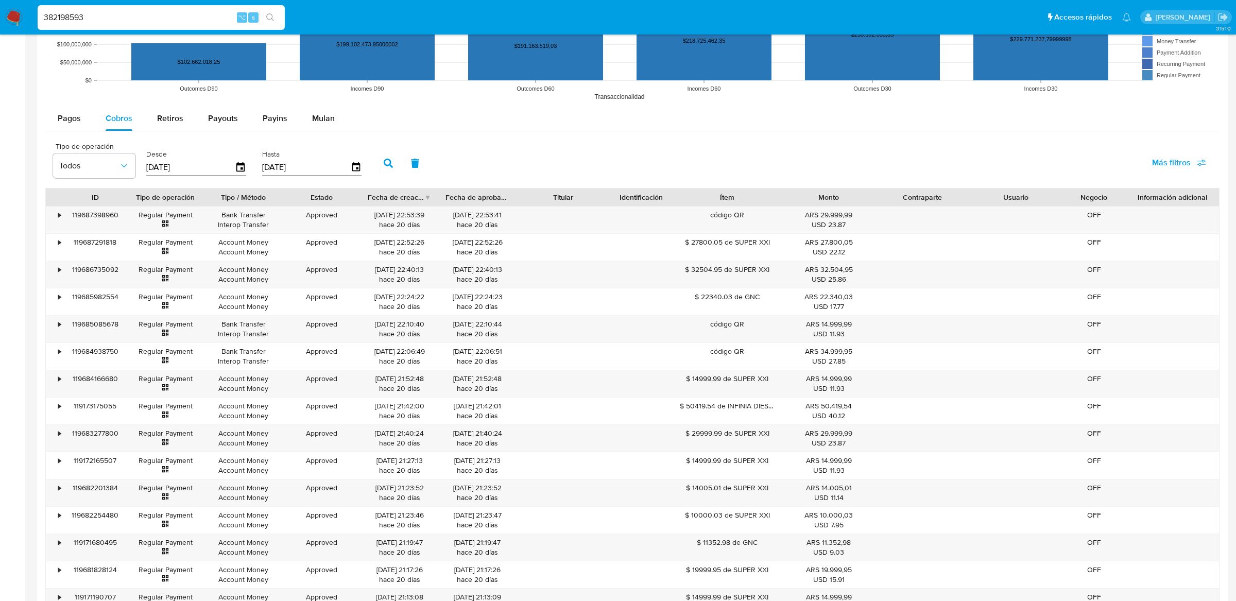
scroll to position [817, 0]
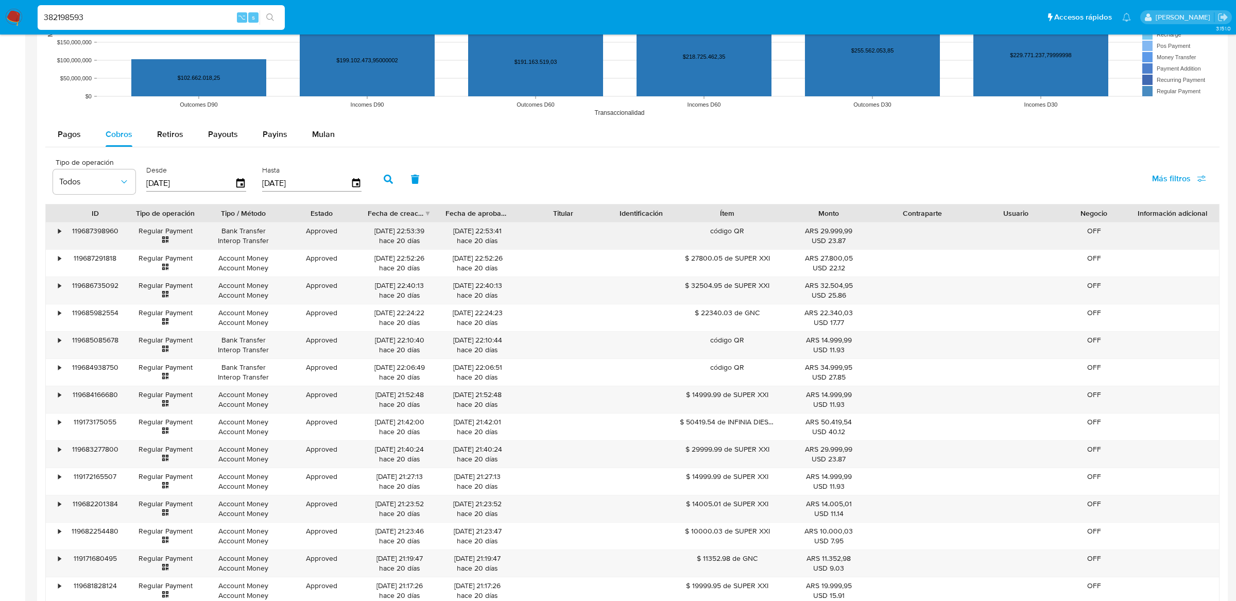
click at [321, 230] on div "Approved" at bounding box center [321, 235] width 78 height 27
click at [322, 245] on div "Approved" at bounding box center [321, 235] width 78 height 27
drag, startPoint x: 299, startPoint y: 232, endPoint x: 404, endPoint y: 231, distance: 105.6
click at [405, 232] on div "• 119687398960 Regular Payment Bank Transfer Interop Transfer Approved [DATE] 2…" at bounding box center [632, 235] width 1173 height 27
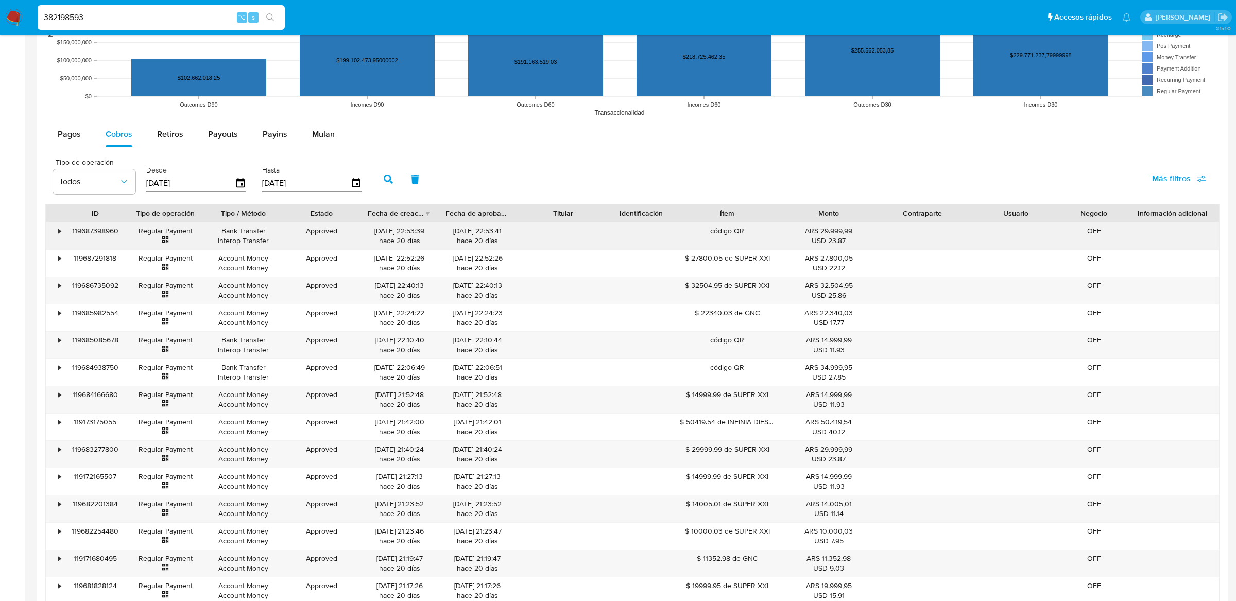
click at [404, 231] on div "[DATE] 22:53:39 hace 20 [PERSON_NAME]" at bounding box center [400, 236] width 64 height 20
click at [176, 146] on div "Retiros" at bounding box center [170, 134] width 26 height 25
select select "10"
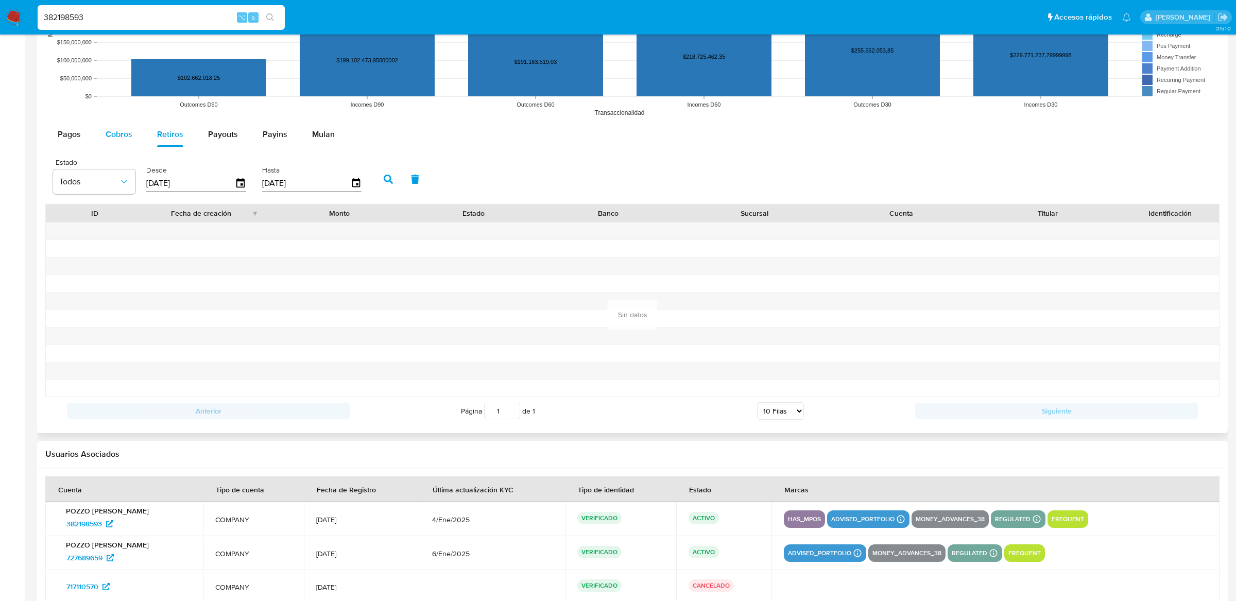
click at [129, 140] on span "Cobros" at bounding box center [119, 134] width 27 height 12
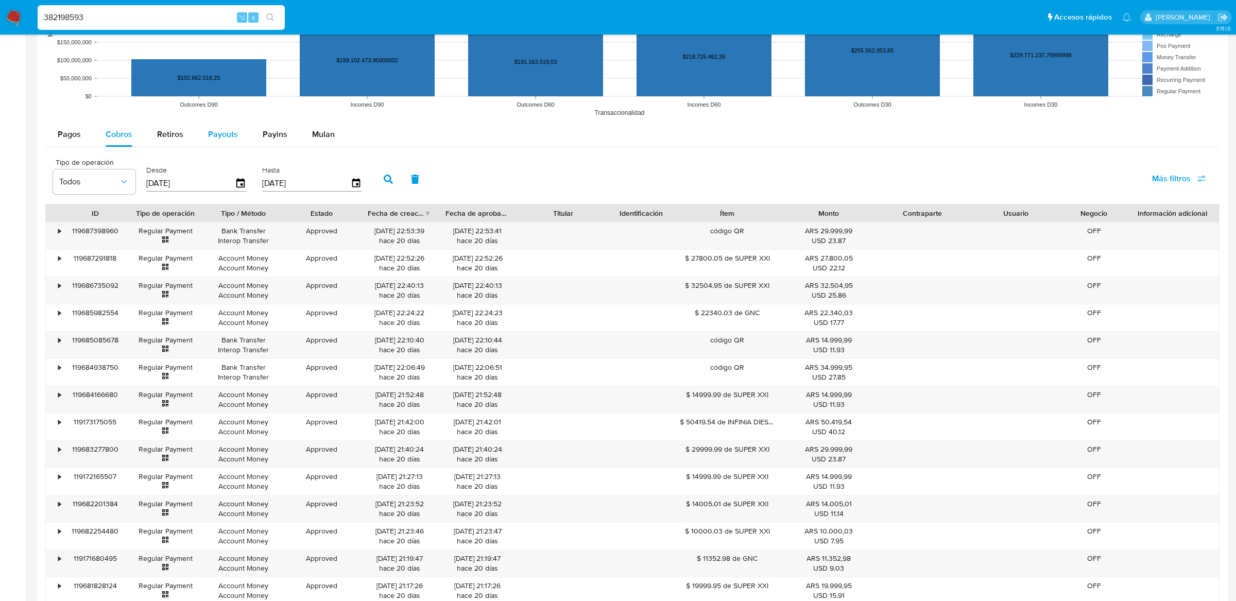
click at [216, 141] on div "Payouts" at bounding box center [223, 134] width 30 height 25
select select "10"
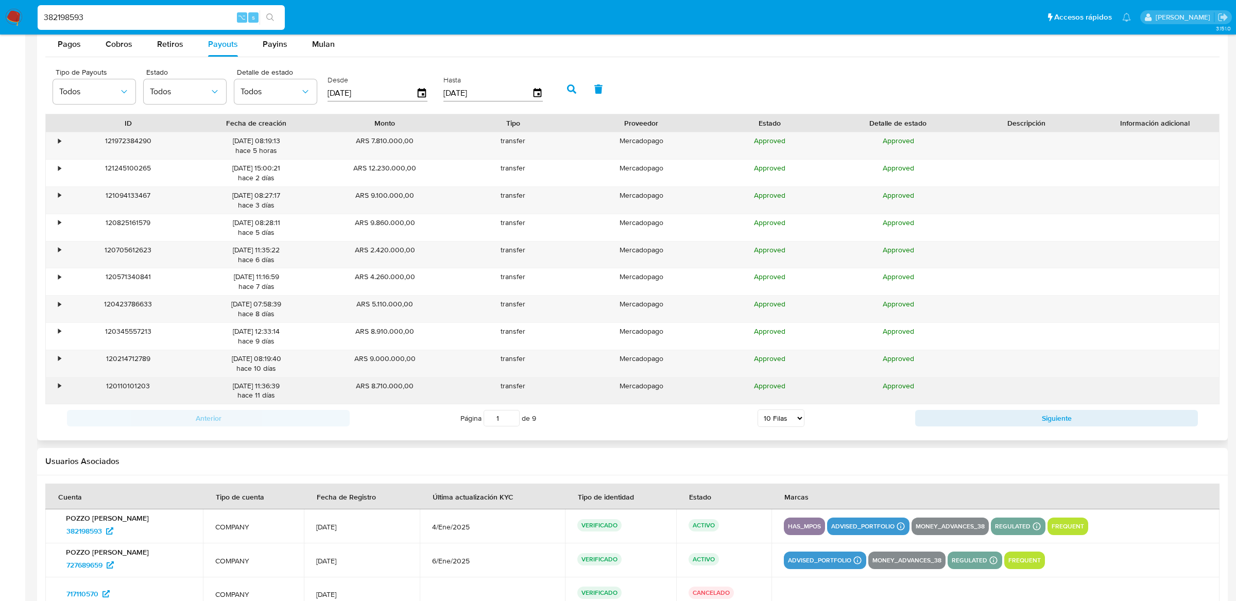
scroll to position [881, 0]
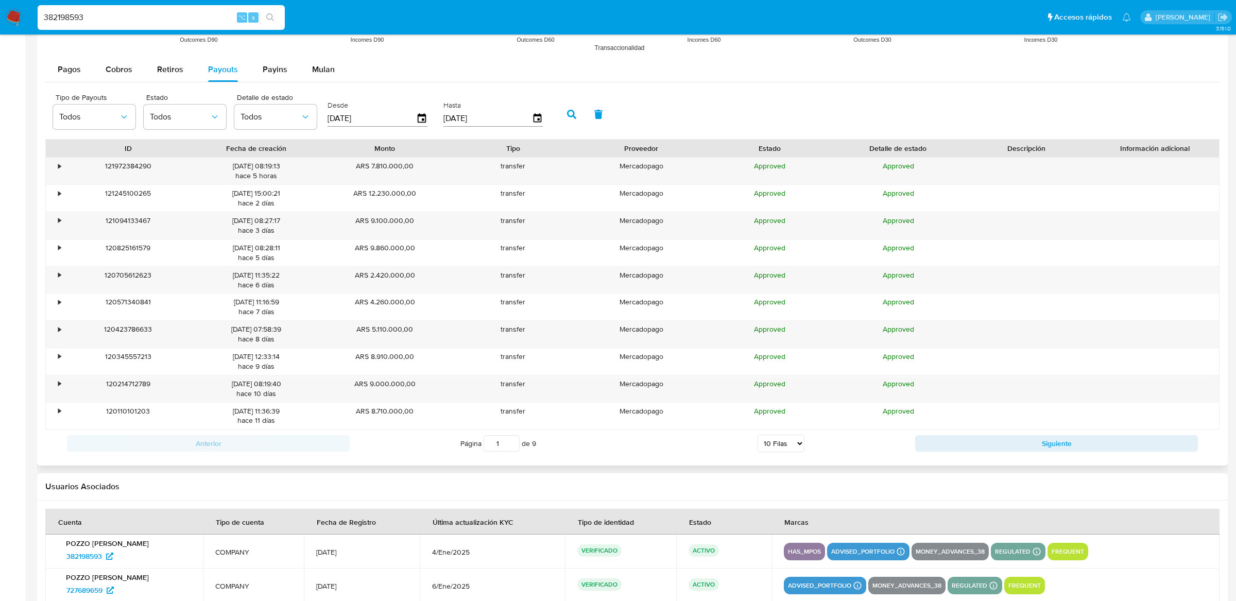
click at [792, 444] on select "5 [PERSON_NAME] 10 [PERSON_NAME] 20 [PERSON_NAME] 25 [PERSON_NAME] 50 [PERSON_N…" at bounding box center [780, 444] width 47 height 18
click at [923, 446] on button "Siguiente" at bounding box center [1056, 443] width 283 height 16
click at [922, 447] on button "Siguiente" at bounding box center [1056, 443] width 283 height 16
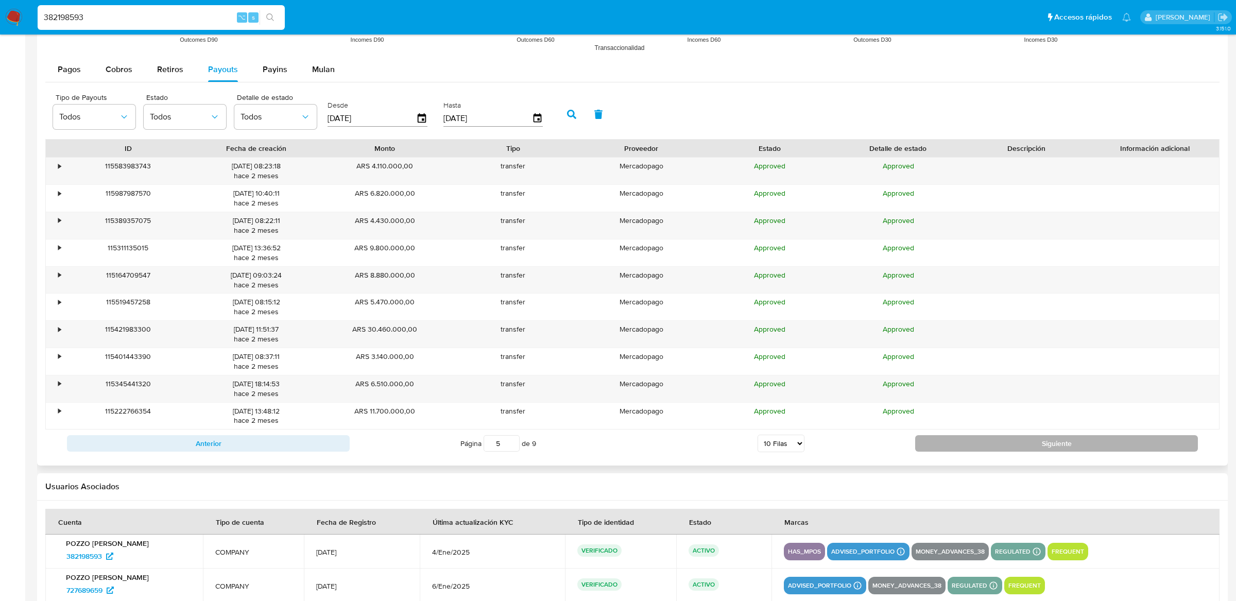
click at [922, 447] on button "Siguiente" at bounding box center [1056, 443] width 283 height 16
type input "8"
click at [62, 173] on div "•" at bounding box center [55, 171] width 18 height 27
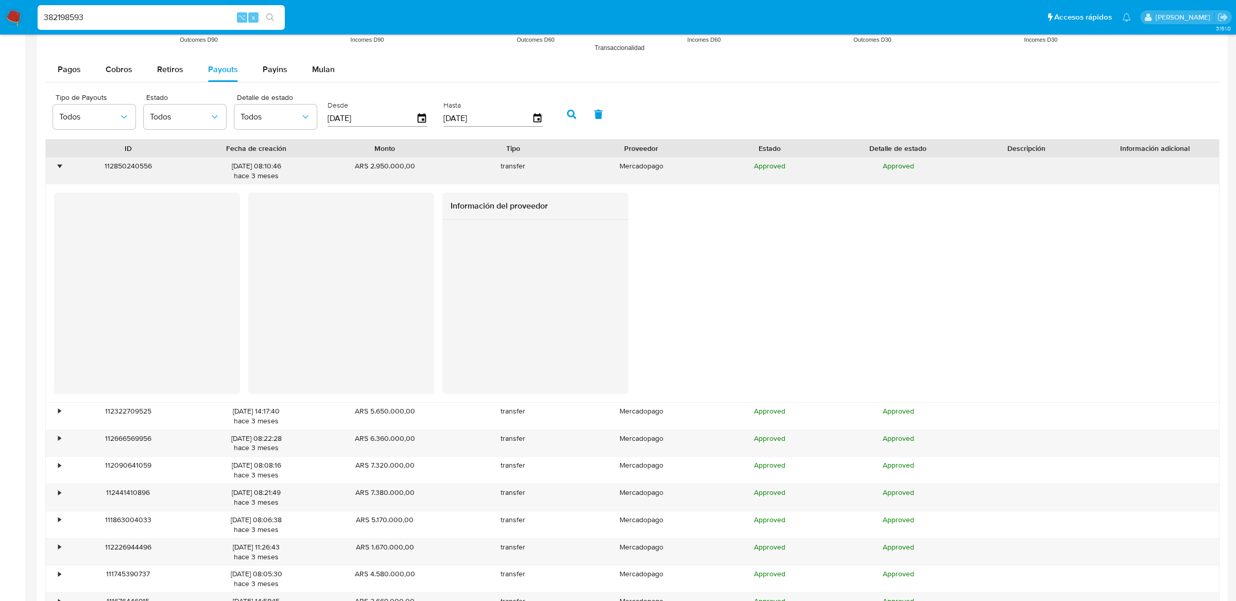
click at [62, 173] on div "•" at bounding box center [55, 171] width 18 height 27
